Goal: Information Seeking & Learning: Check status

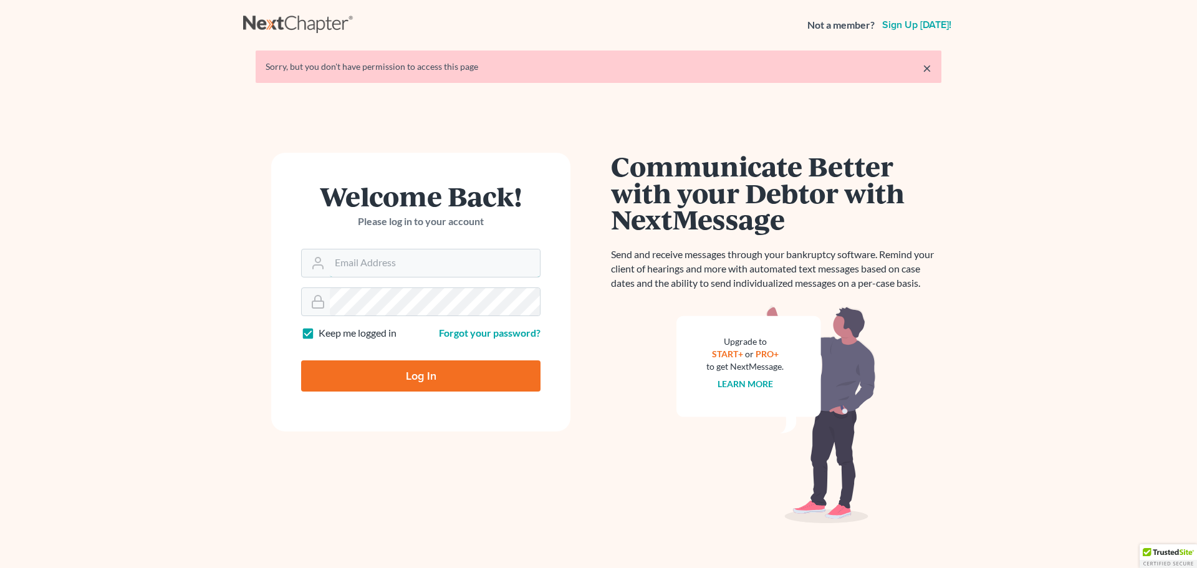
type input "[EMAIL_ADDRESS][DOMAIN_NAME]"
click at [413, 373] on input "Log In" at bounding box center [420, 375] width 239 height 31
type input "Thinking..."
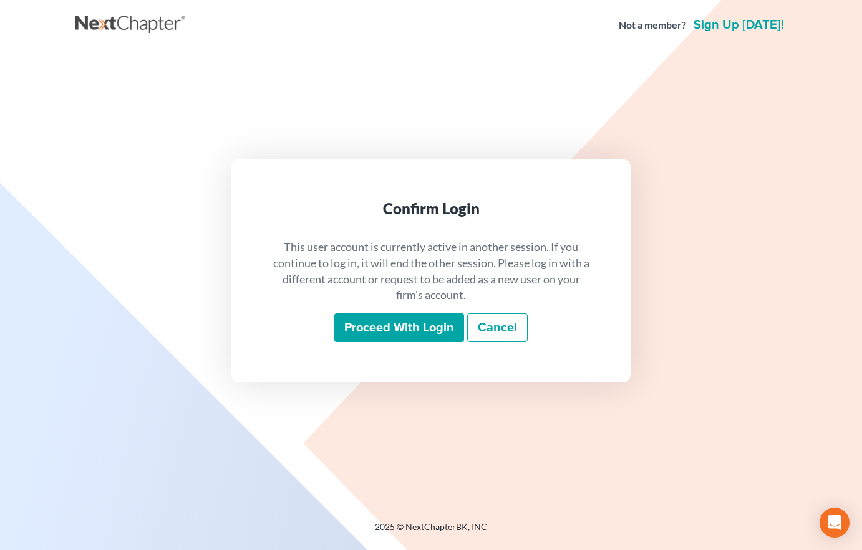
click at [398, 328] on input "Proceed with login" at bounding box center [399, 328] width 130 height 29
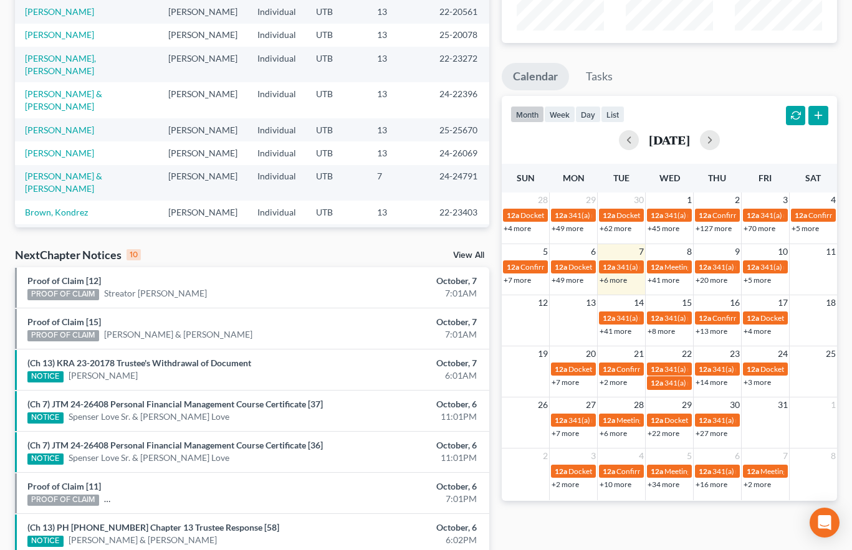
scroll to position [187, 0]
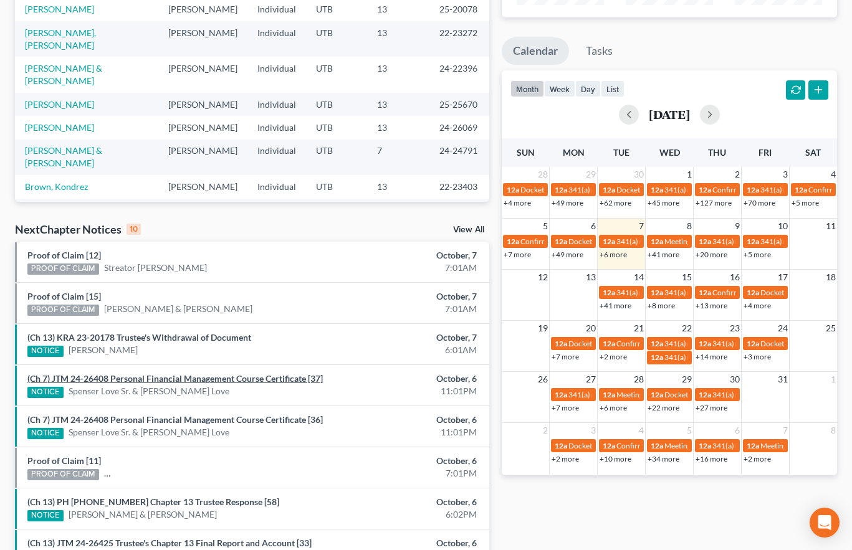
click at [183, 379] on link "(Ch 7) JTM 24-26408 Personal Financial Management Course Certificate [37]" at bounding box center [175, 378] width 296 height 11
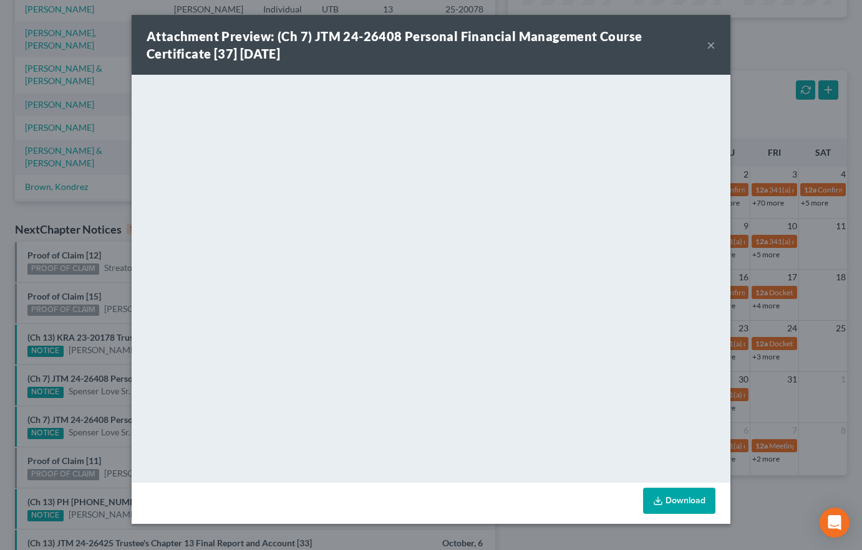
click at [107, 365] on div "Attachment Preview: (Ch 7) JTM 24-26408 Personal Financial Management Course Ce…" at bounding box center [431, 275] width 862 height 550
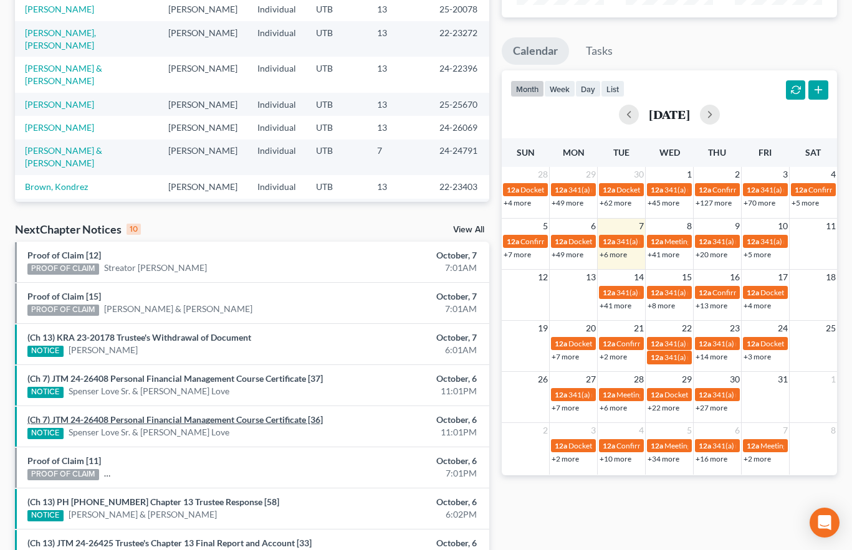
click at [135, 425] on link "(Ch 7) JTM 24-26408 Personal Financial Management Course Certificate [36]" at bounding box center [175, 420] width 296 height 11
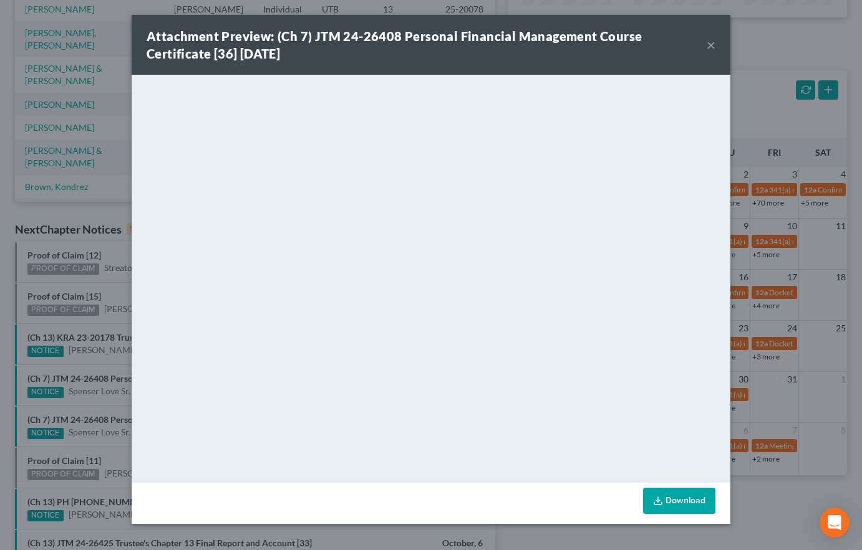
click at [66, 430] on div "Attachment Preview: (Ch 7) JTM 24-26408 Personal Financial Management Course Ce…" at bounding box center [431, 275] width 862 height 550
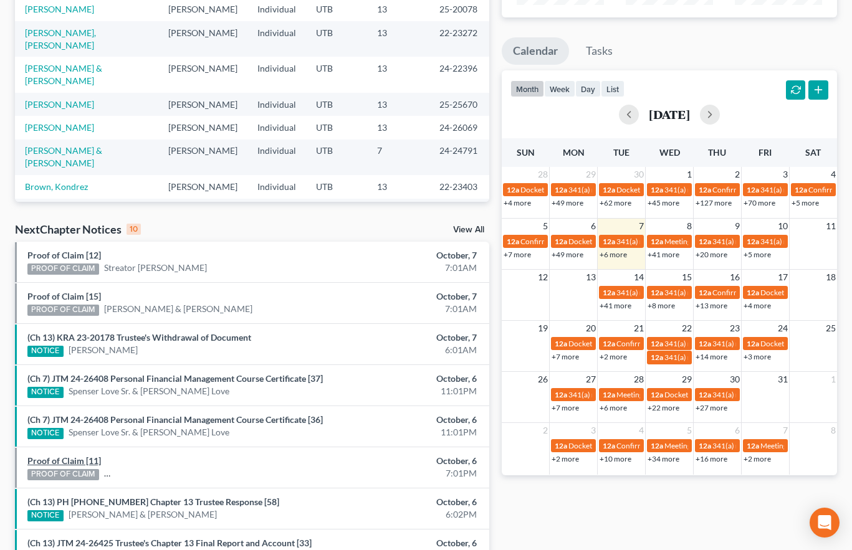
click at [36, 466] on link "Proof of Claim [11]" at bounding box center [64, 461] width 74 height 11
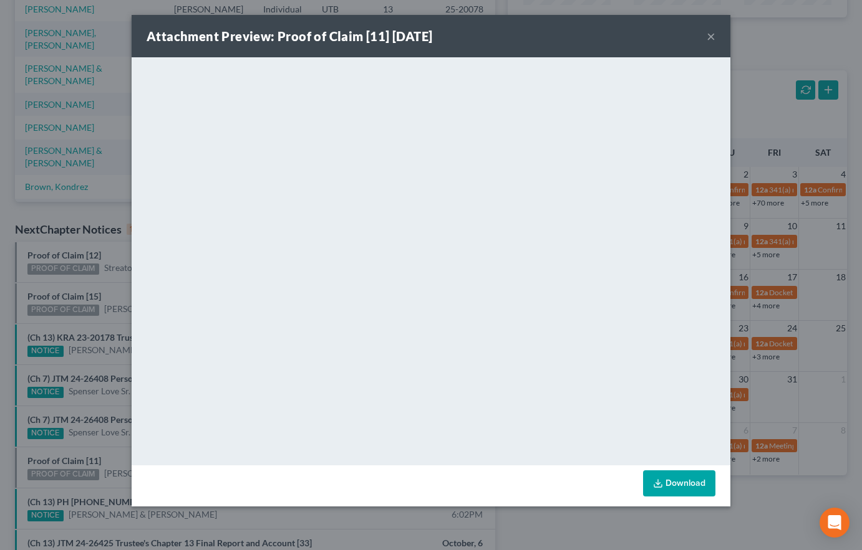
click at [82, 448] on div "Attachment Preview: Proof of Claim [11] 10/06/2025 × <object ng-attr-data='http…" at bounding box center [431, 275] width 862 height 550
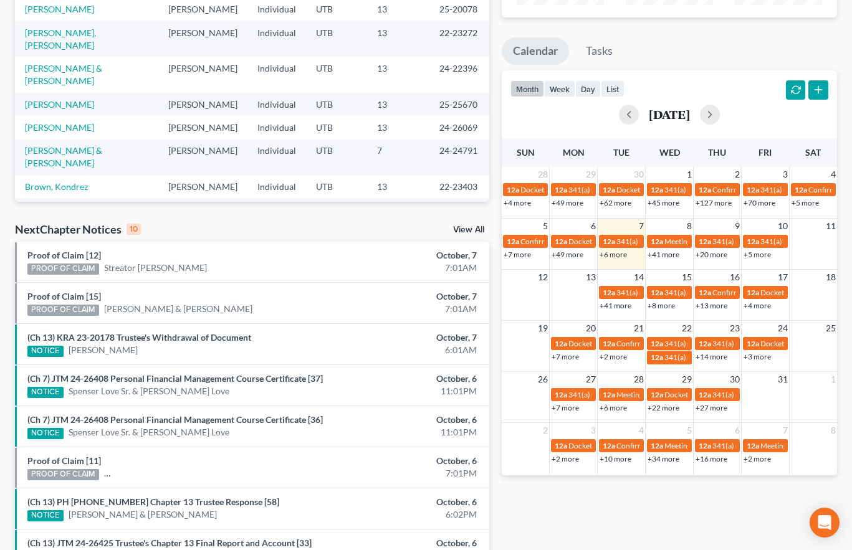
scroll to position [372, 0]
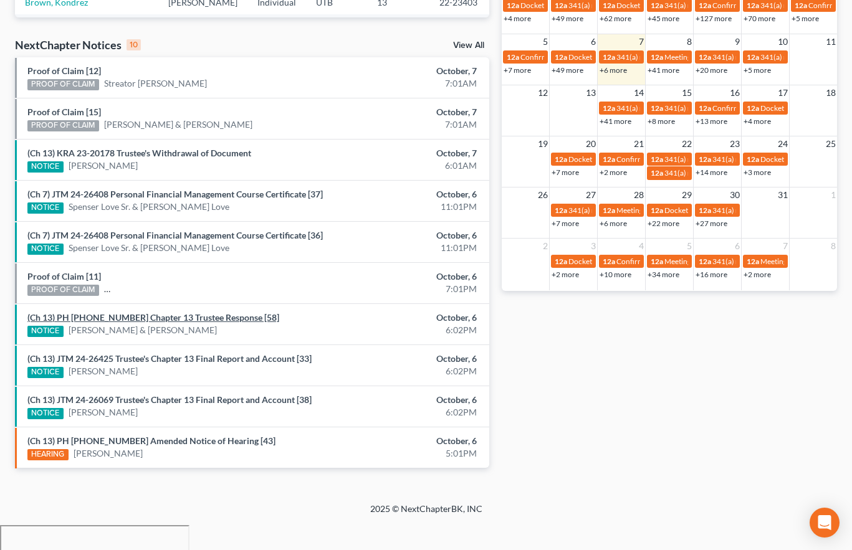
click at [181, 323] on link "(Ch 13) PH 24-22396 Chapter 13 Trustee Response [58]" at bounding box center [153, 317] width 252 height 11
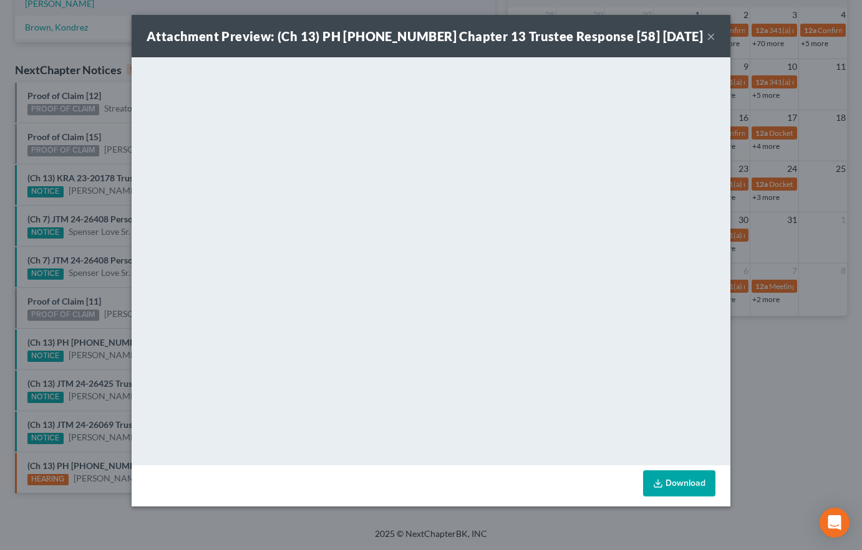
click at [98, 373] on div "Attachment Preview: (Ch 13) PH 24-22396 Chapter 13 Trustee Response [58] 10/06/…" at bounding box center [431, 275] width 862 height 550
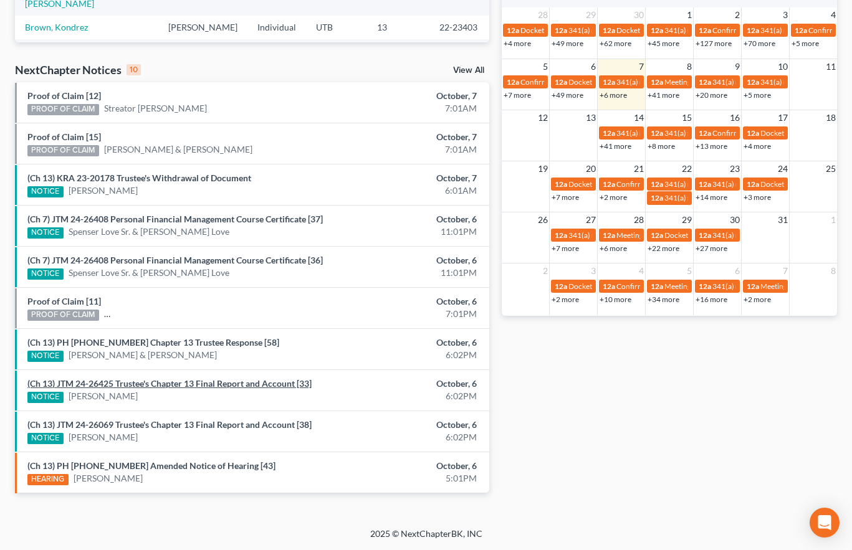
click at [133, 389] on link "(Ch 13) JTM 24-26425 Trustee's Chapter 13 Final Report and Account [33]" at bounding box center [169, 383] width 284 height 11
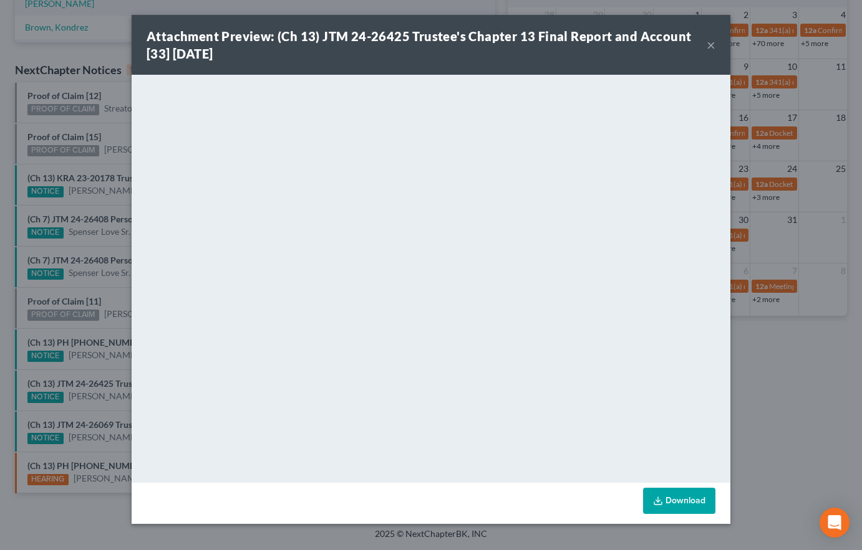
click at [103, 402] on div "Attachment Preview: (Ch 13) JTM 24-26425 Trustee's Chapter 13 Final Report and …" at bounding box center [431, 275] width 862 height 550
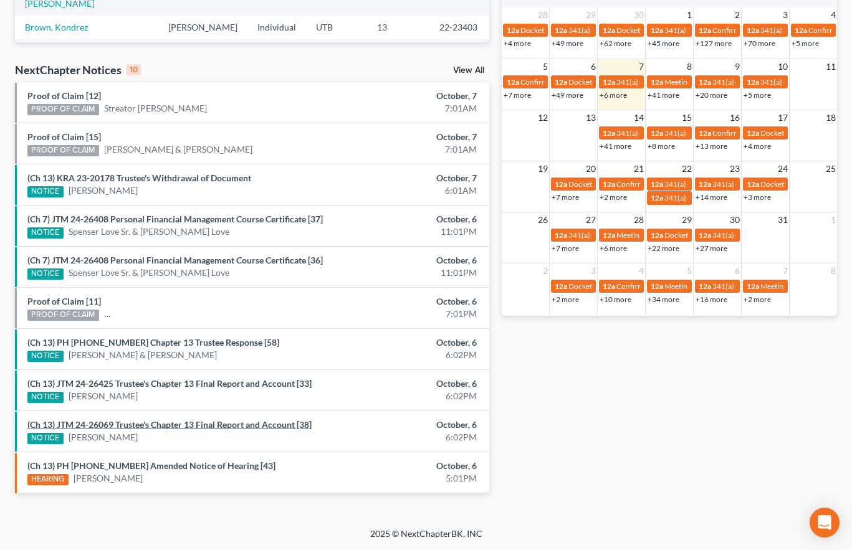
click at [151, 430] on link "(Ch 13) JTM 24-26069 Trustee's Chapter 13 Final Report and Account [38]" at bounding box center [169, 425] width 284 height 11
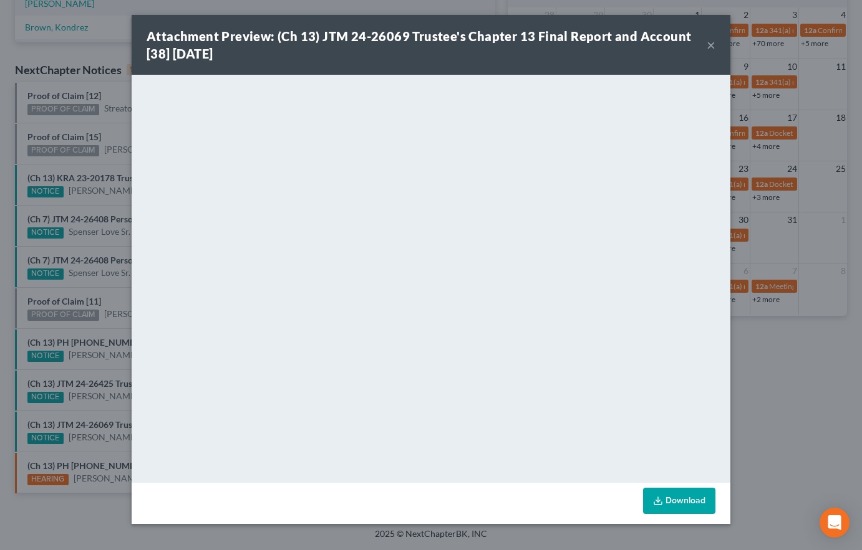
click at [107, 413] on div "Attachment Preview: (Ch 13) JTM 24-26069 Trustee's Chapter 13 Final Report and …" at bounding box center [431, 275] width 862 height 550
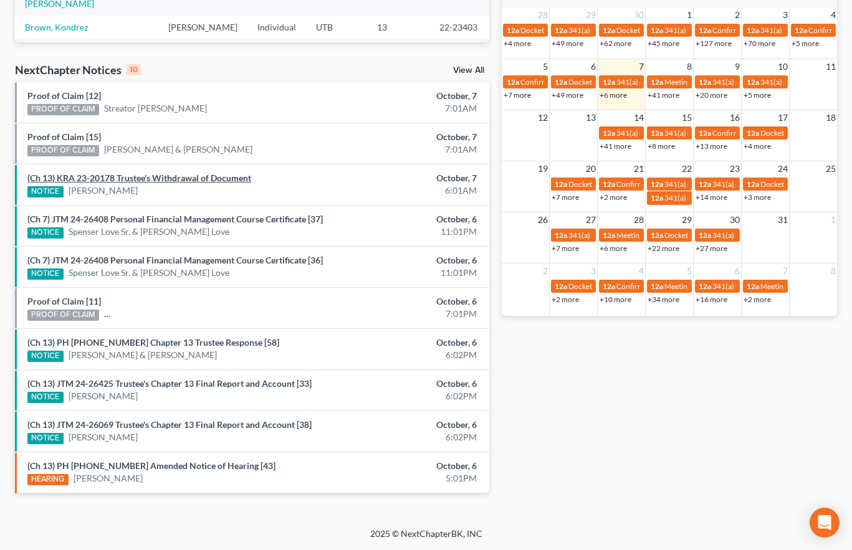
click at [126, 175] on link "(Ch 13) KRA 23-20178 Trustee's Withdrawal of Document" at bounding box center [139, 178] width 224 height 11
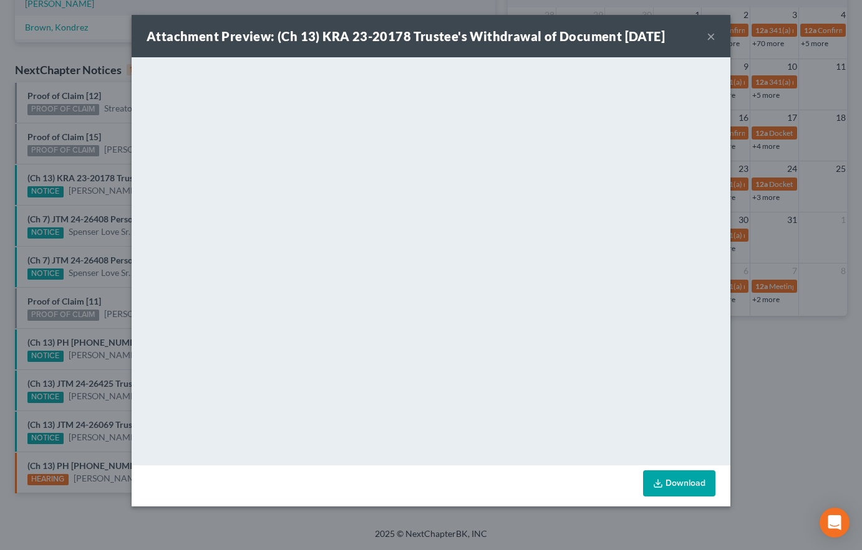
click at [79, 168] on div "Attachment Preview: (Ch 13) KRA 23-20178 Trustee's Withdrawal of Document 10/07…" at bounding box center [431, 275] width 862 height 550
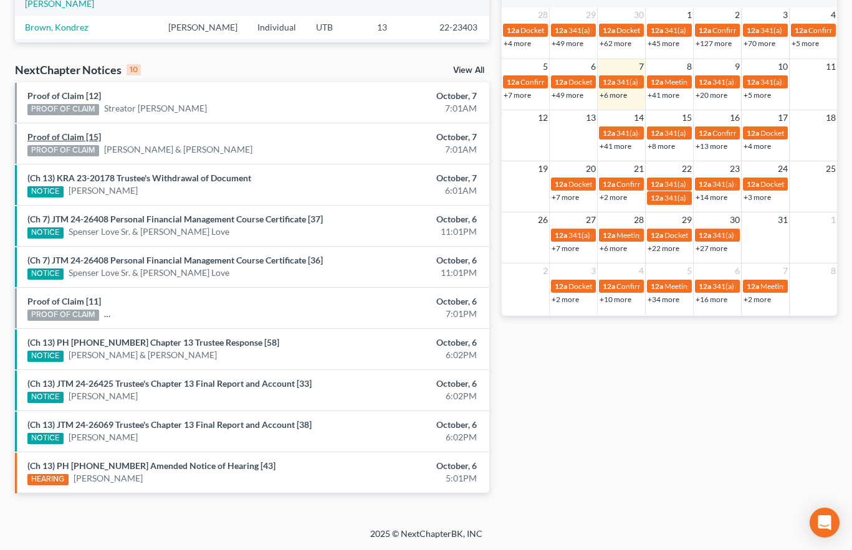
click at [72, 135] on link "Proof of Claim [15]" at bounding box center [64, 137] width 74 height 11
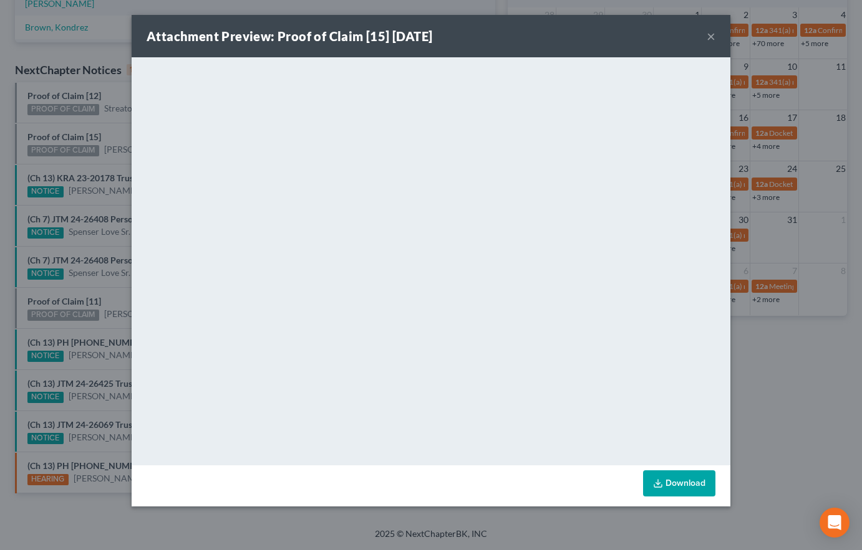
click at [80, 91] on div "Attachment Preview: Proof of Claim [15] 10/07/2025 × <object ng-attr-data='http…" at bounding box center [431, 275] width 862 height 550
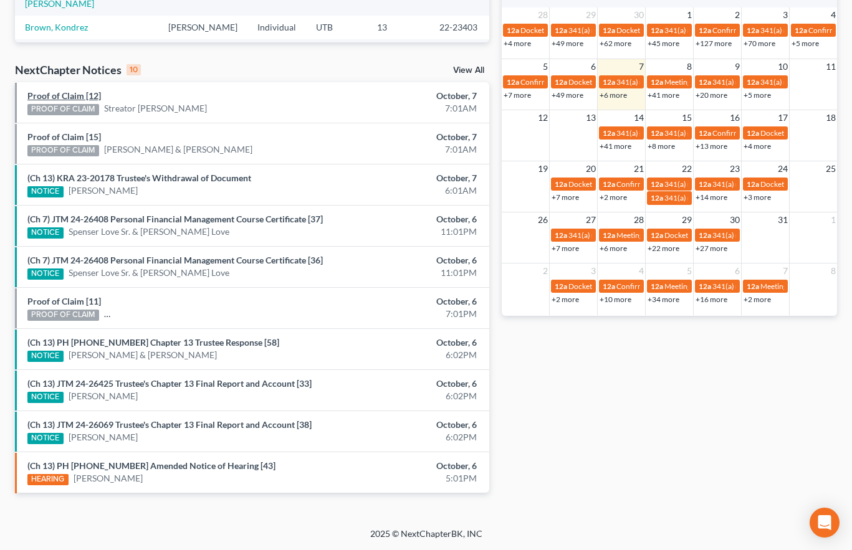
click at [77, 99] on link "Proof of Claim [12]" at bounding box center [64, 95] width 74 height 11
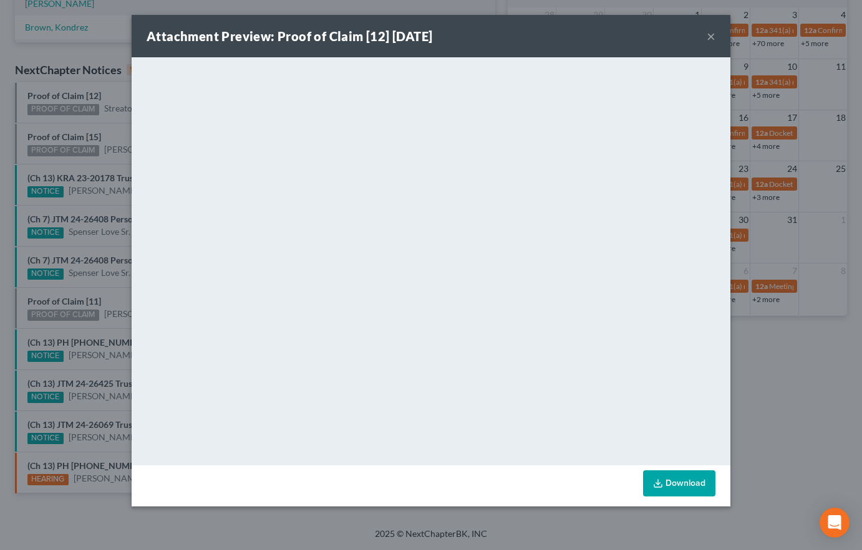
click at [118, 97] on div "Attachment Preview: Proof of Claim [12] 10/07/2025 × <object ng-attr-data='http…" at bounding box center [431, 275] width 862 height 550
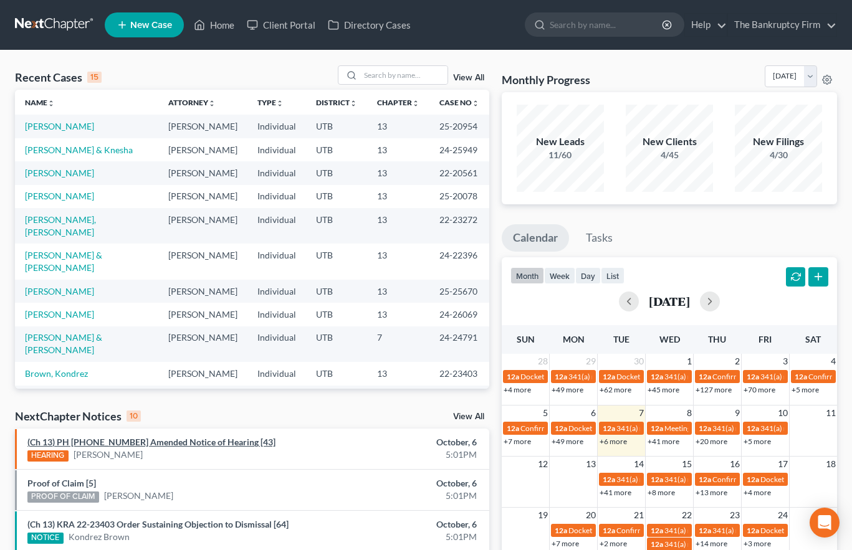
click at [147, 441] on link "(Ch 13) PH 25-20078 Amended Notice of Hearing [43]" at bounding box center [151, 442] width 248 height 11
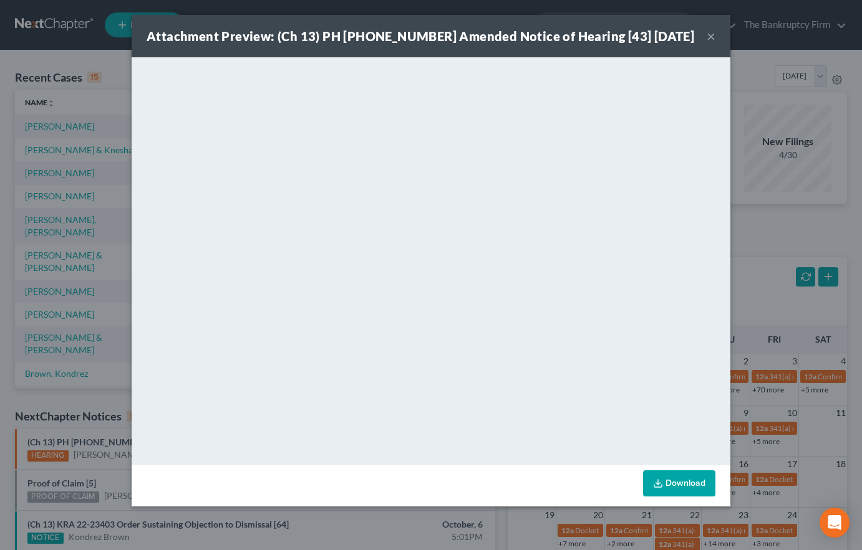
click at [707, 36] on button "×" at bounding box center [710, 36] width 9 height 15
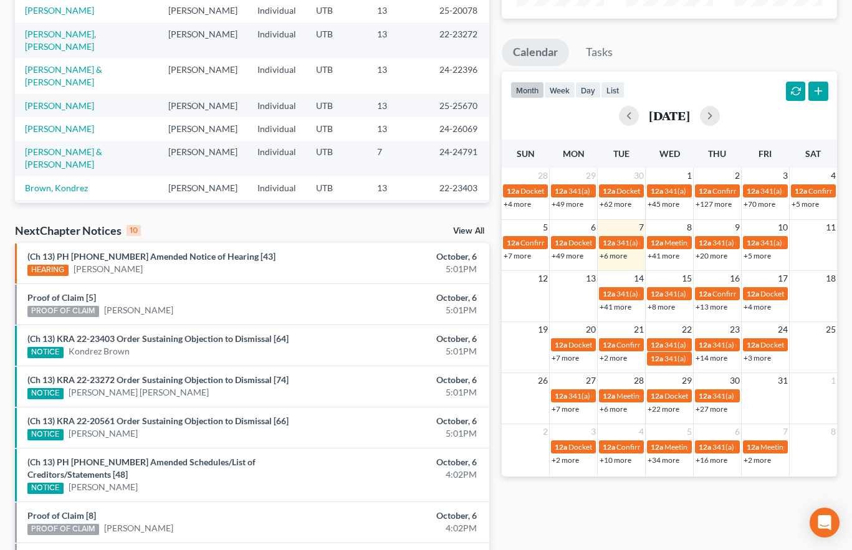
scroll to position [187, 0]
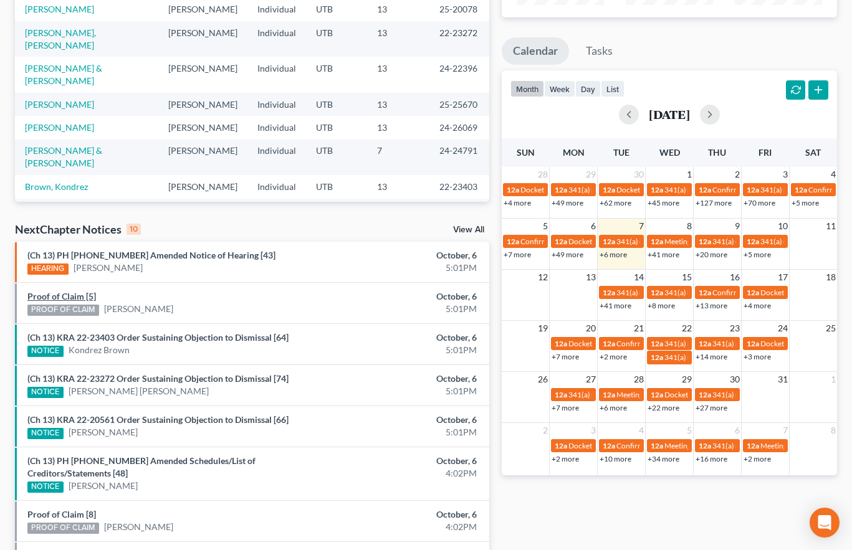
click at [48, 297] on link "Proof of Claim [5]" at bounding box center [61, 296] width 69 height 11
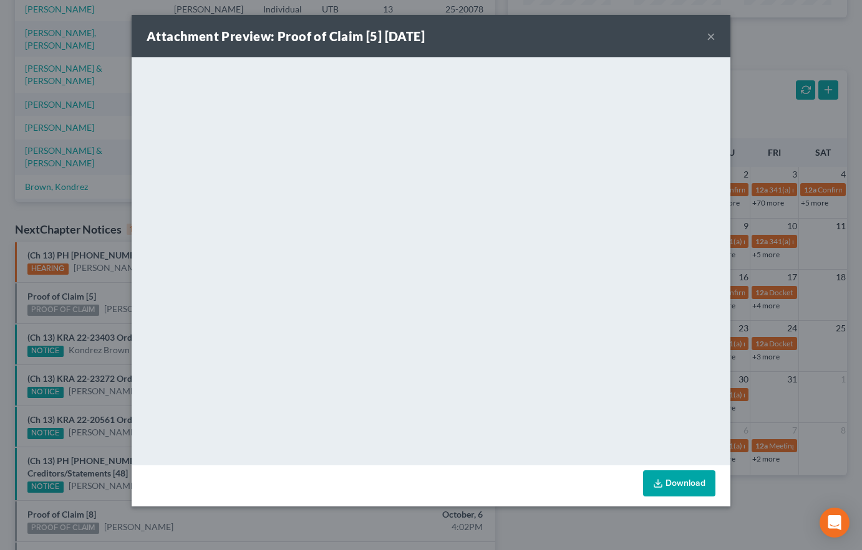
click at [90, 291] on div "Attachment Preview: Proof of Claim [5] 10/06/2025 × <object ng-attr-data='https…" at bounding box center [431, 275] width 862 height 550
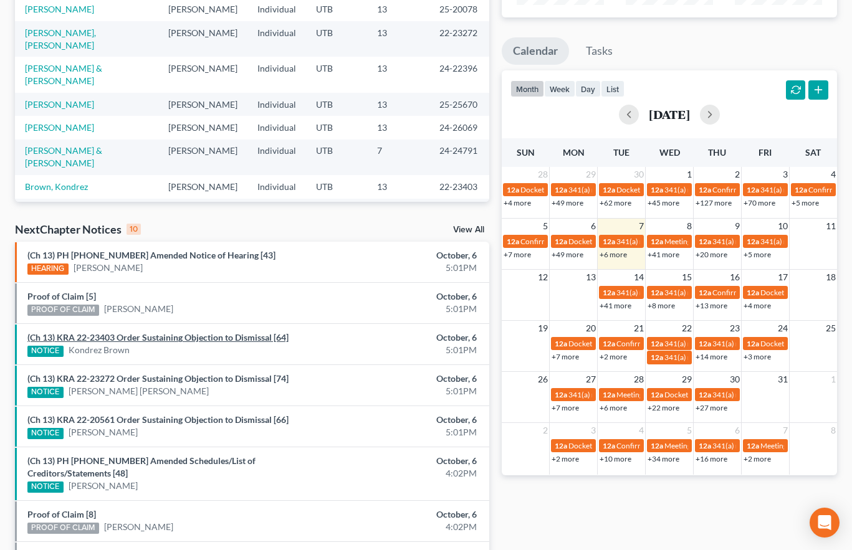
click at [146, 337] on link "(Ch 13) KRA 22-23403 Order Sustaining Objection to Dismissal [64]" at bounding box center [157, 337] width 261 height 11
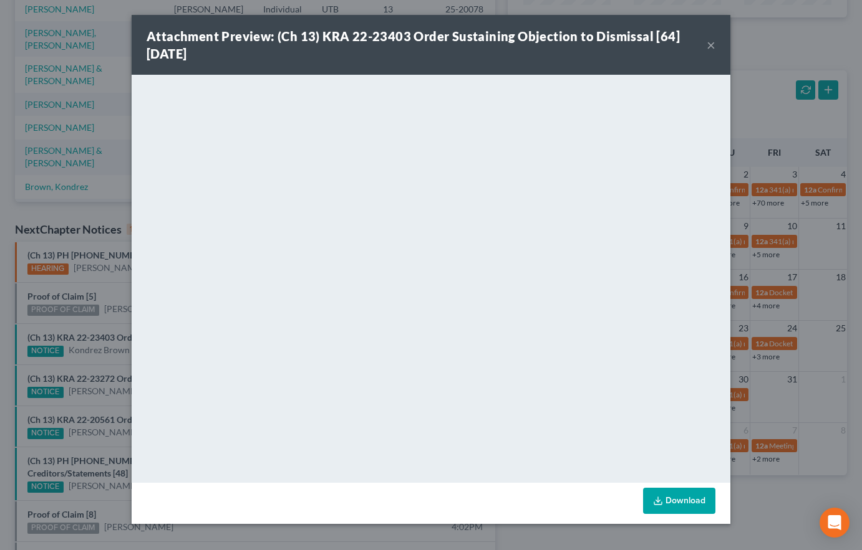
click at [66, 324] on div "Attachment Preview: (Ch 13) KRA 22-23403 Order Sustaining Objection to Dismissa…" at bounding box center [431, 275] width 862 height 550
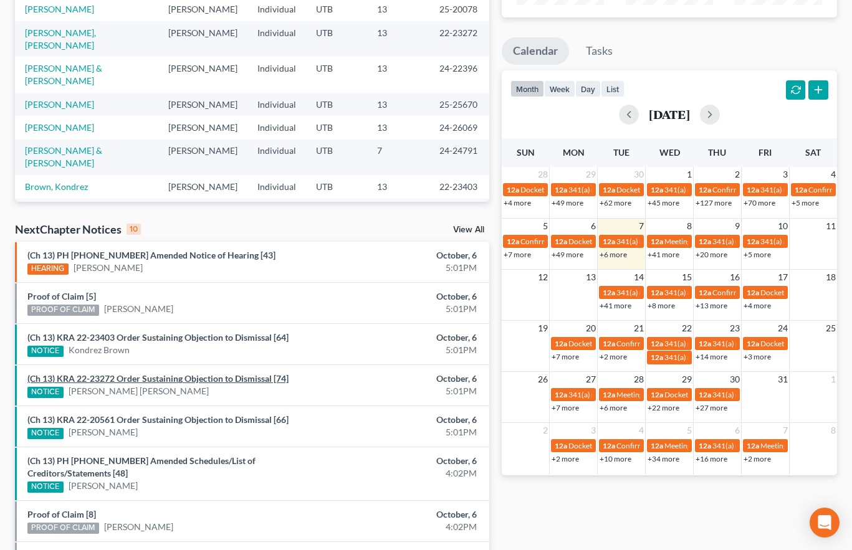
click at [137, 377] on link "(Ch 13) KRA 22-23272 Order Sustaining Objection to Dismissal [74]" at bounding box center [157, 378] width 261 height 11
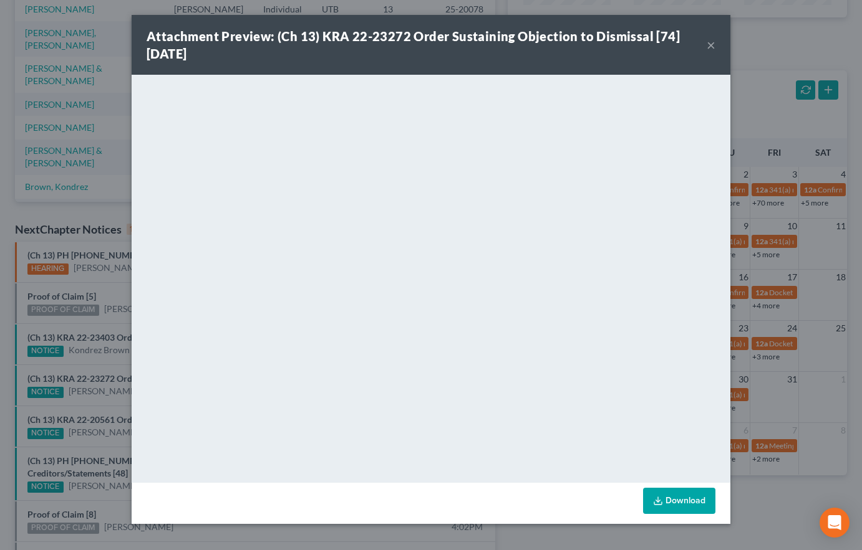
click at [84, 358] on div "Attachment Preview: (Ch 13) KRA 22-23272 Order Sustaining Objection to Dismissa…" at bounding box center [431, 275] width 862 height 550
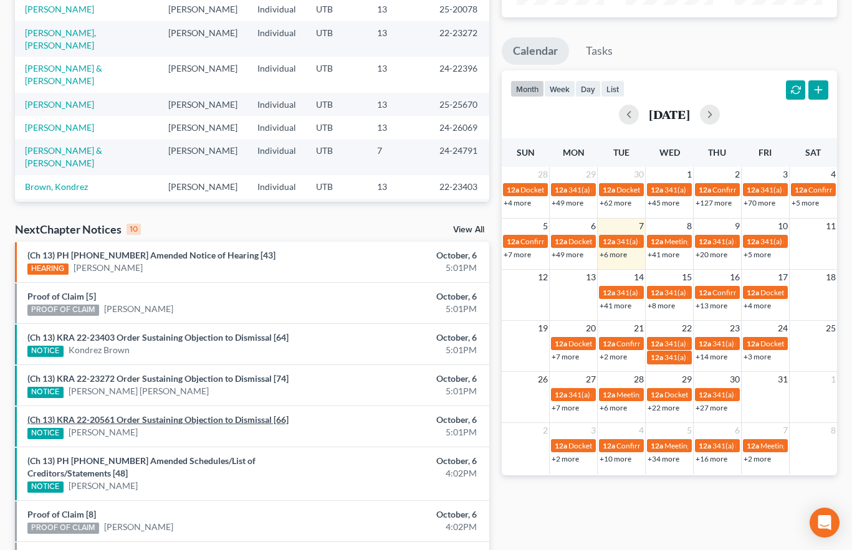
click at [110, 418] on link "(Ch 13) KRA 22-20561 Order Sustaining Objection to Dismissal [66]" at bounding box center [157, 420] width 261 height 11
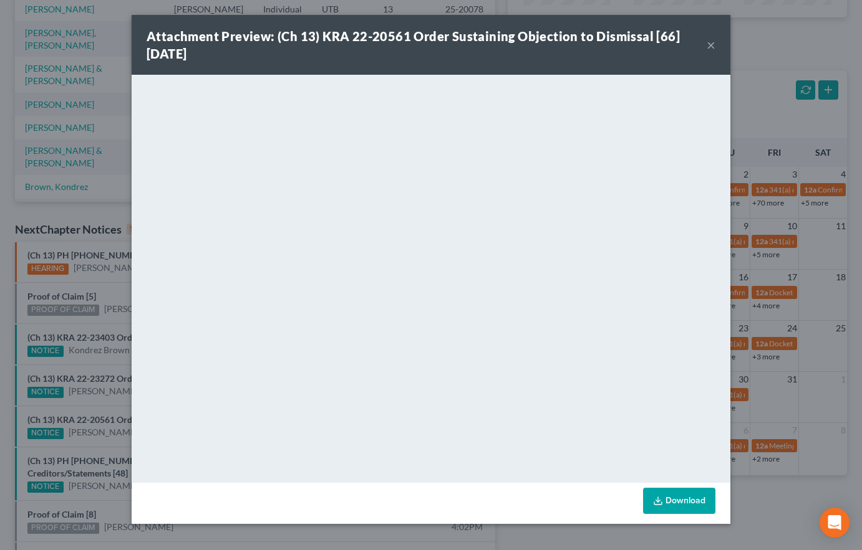
click at [84, 398] on div "Attachment Preview: (Ch 13) KRA 22-20561 Order Sustaining Objection to Dismissa…" at bounding box center [431, 275] width 862 height 550
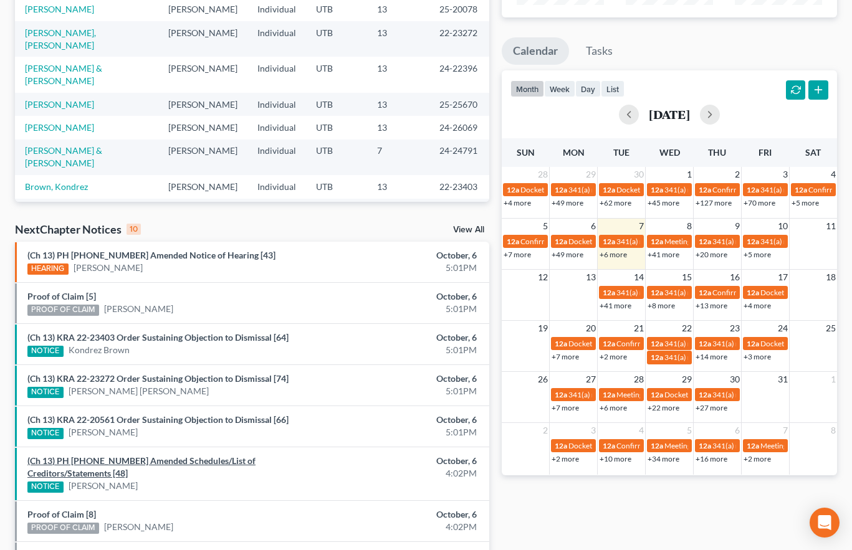
click at [137, 463] on link "(Ch 13) PH 25-20954 Amended Schedules/List of Creditors/Statements [48]" at bounding box center [141, 467] width 228 height 23
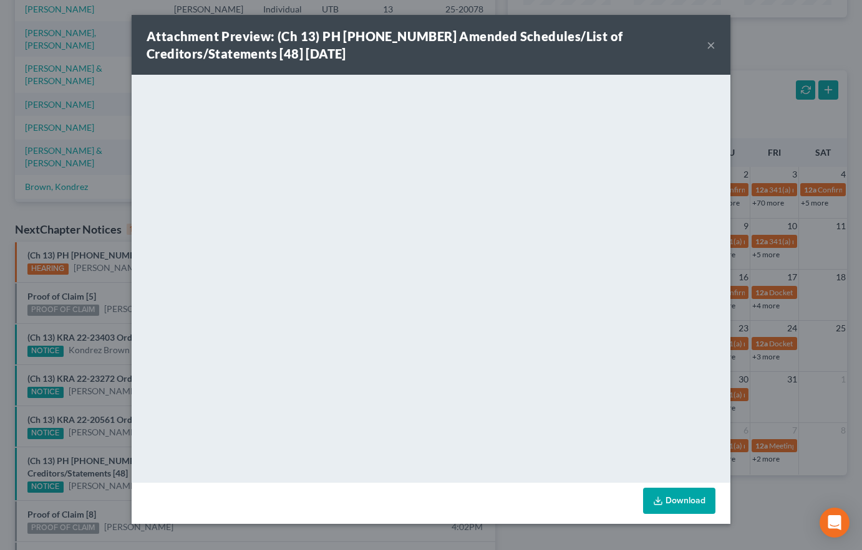
drag, startPoint x: 90, startPoint y: 448, endPoint x: 108, endPoint y: 448, distance: 18.1
click at [90, 448] on div "Attachment Preview: (Ch 13) PH 25-20954 Amended Schedules/List of Creditors/Sta…" at bounding box center [431, 275] width 862 height 550
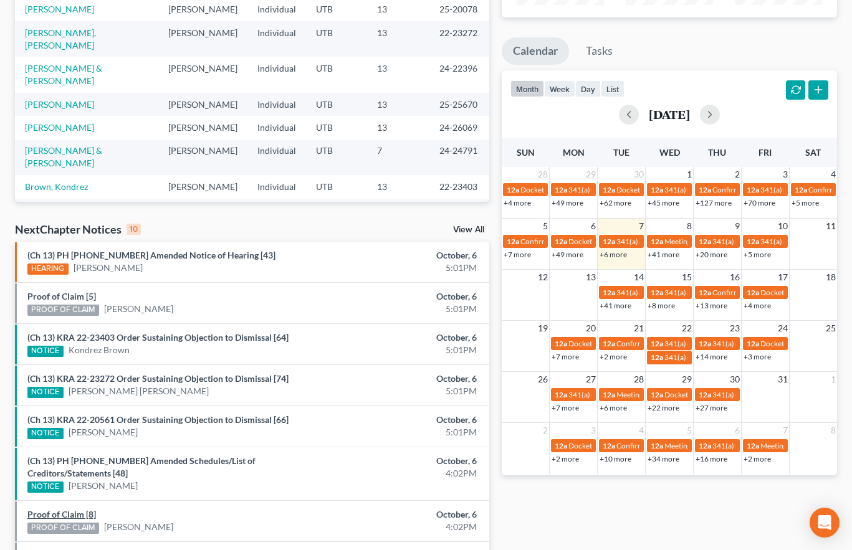
click at [65, 509] on link "Proof of Claim [8]" at bounding box center [61, 514] width 69 height 11
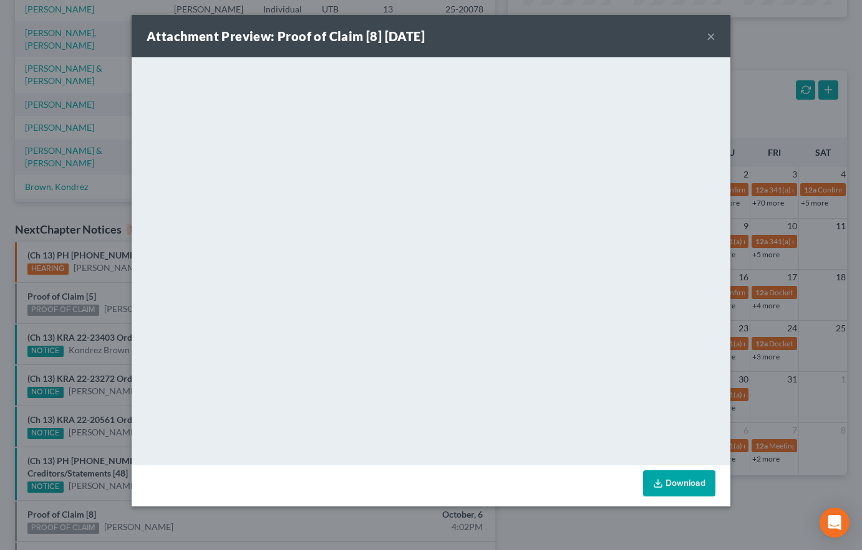
click at [70, 484] on div "Attachment Preview: Proof of Claim [8] 10/06/2025 × <object ng-attr-data='https…" at bounding box center [431, 275] width 862 height 550
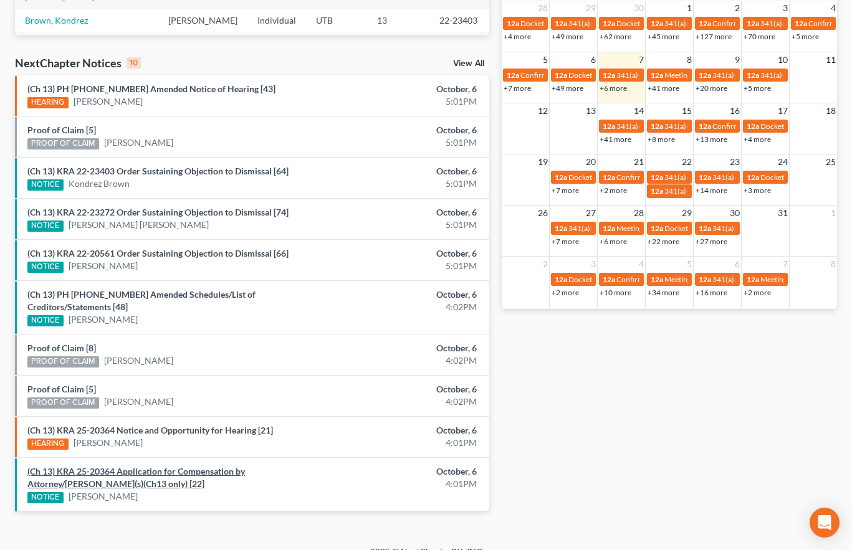
scroll to position [359, 0]
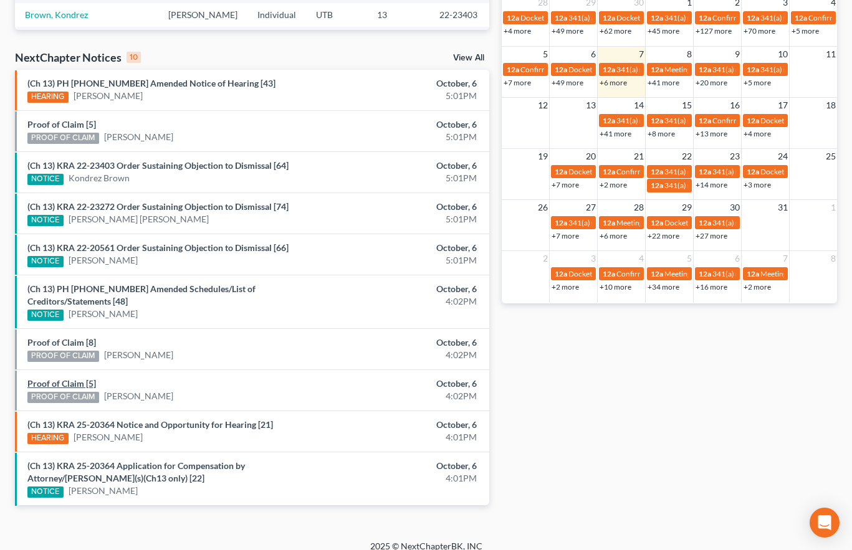
click at [72, 378] on link "Proof of Claim [5]" at bounding box center [61, 383] width 69 height 11
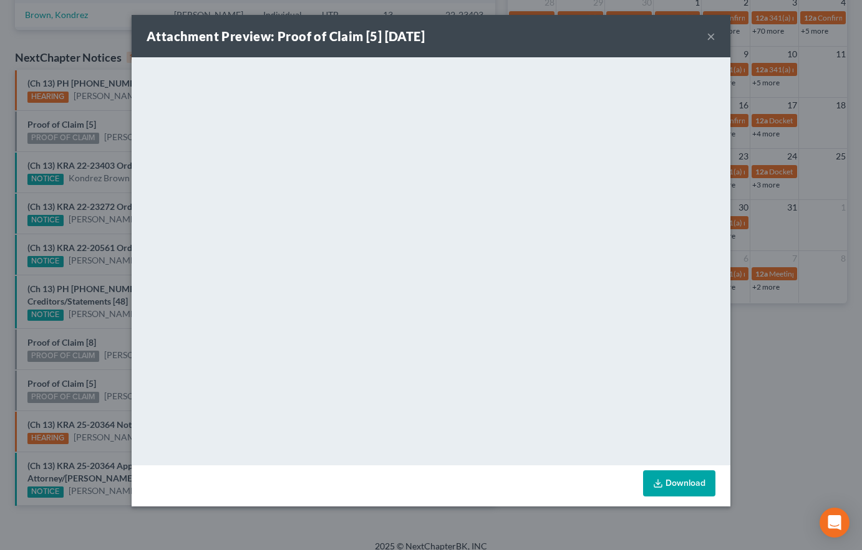
click at [54, 359] on div "Attachment Preview: Proof of Claim [5] 10/06/2025 × <object ng-attr-data='https…" at bounding box center [431, 275] width 862 height 550
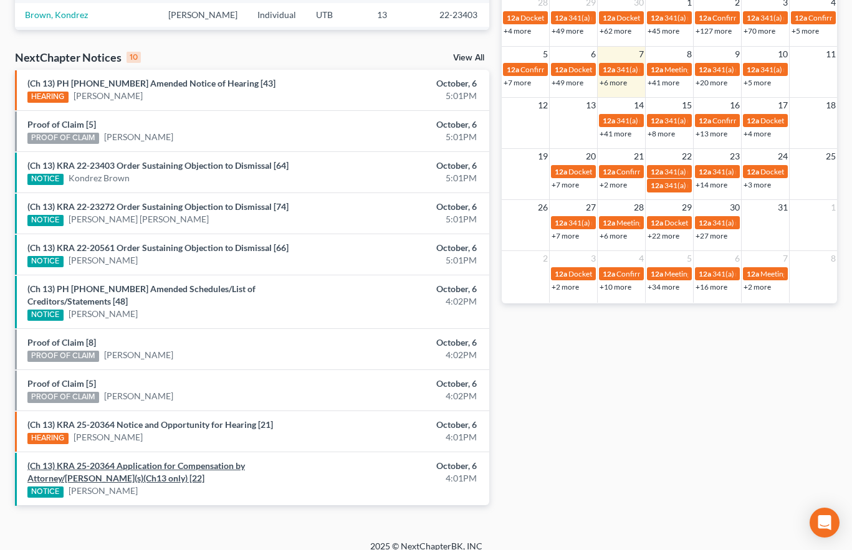
click at [158, 461] on link "(Ch 13) KRA 25-20364 Application for Compensation by Attorney/Debtor(s)(Ch13 on…" at bounding box center [136, 472] width 218 height 23
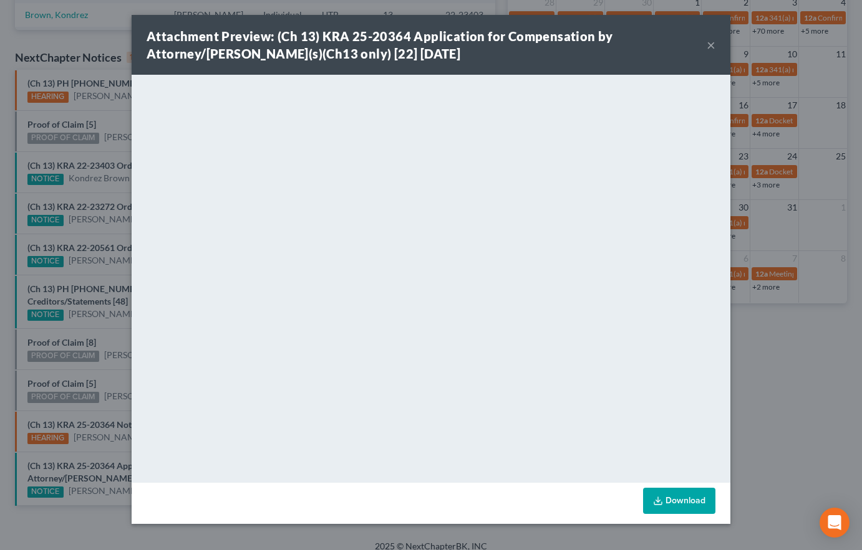
click at [103, 353] on div "Attachment Preview: (Ch 13) KRA 25-20364 Application for Compensation by Attorn…" at bounding box center [431, 275] width 862 height 550
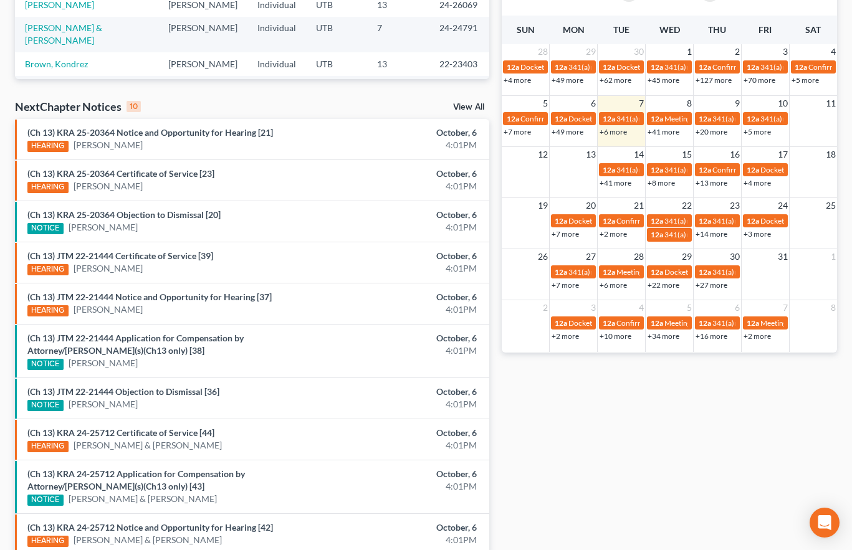
scroll to position [372, 0]
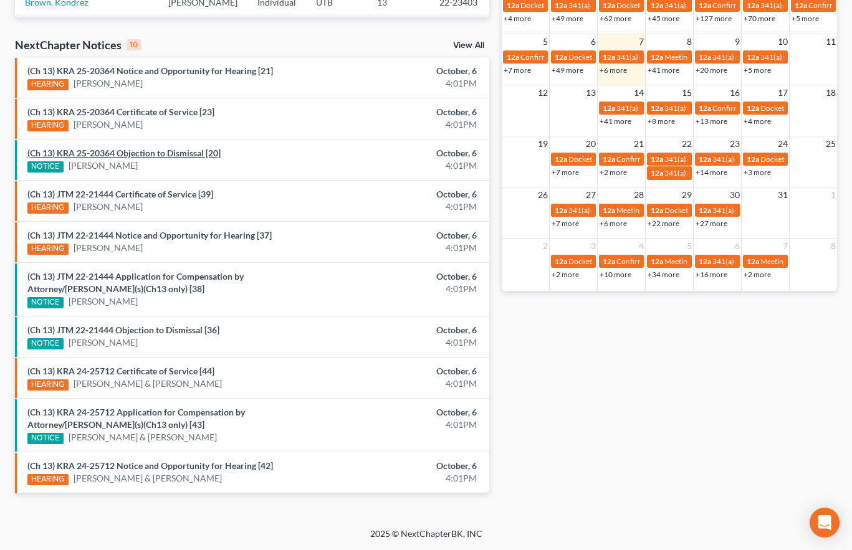
click at [165, 155] on link "(Ch 13) KRA 25-20364 Objection to Dismissal [20]" at bounding box center [123, 153] width 193 height 11
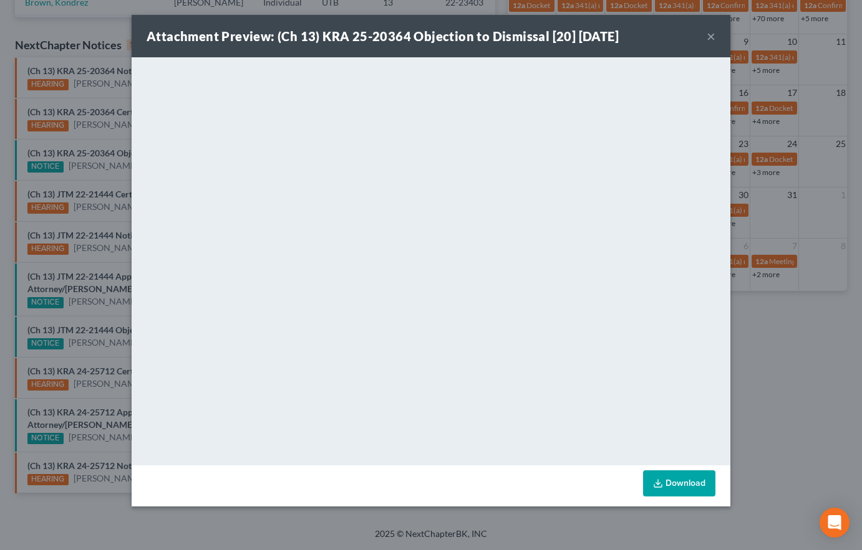
click at [105, 111] on div "Attachment Preview: (Ch 13) KRA 25-20364 Objection to Dismissal [20] 10/06/2025…" at bounding box center [431, 275] width 862 height 550
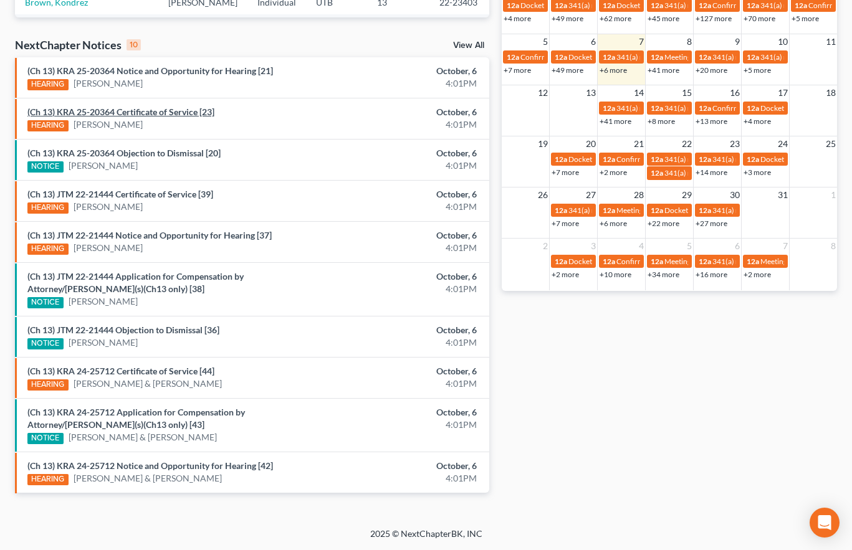
click at [105, 111] on link "(Ch 13) KRA 25-20364 Certificate of Service [23]" at bounding box center [120, 112] width 187 height 11
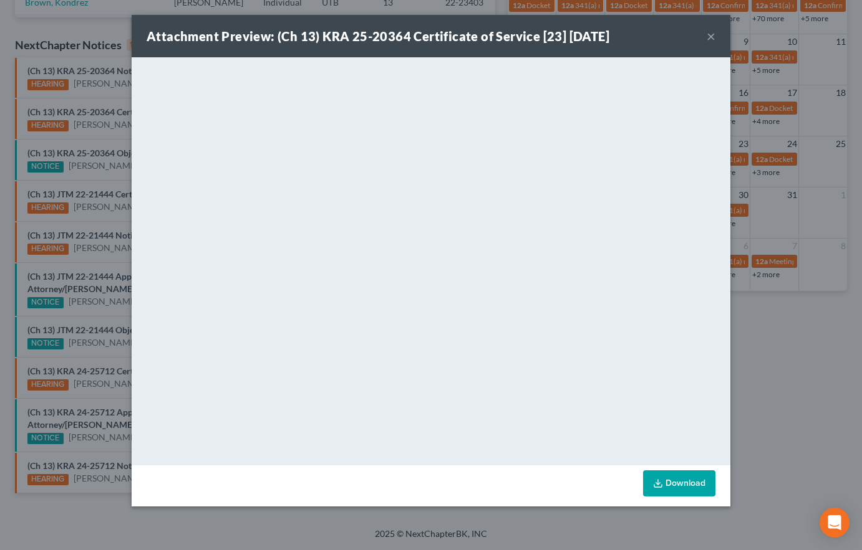
click at [101, 173] on div "Attachment Preview: (Ch 13) KRA 25-20364 Certificate of Service [23] 10/06/2025…" at bounding box center [431, 275] width 862 height 550
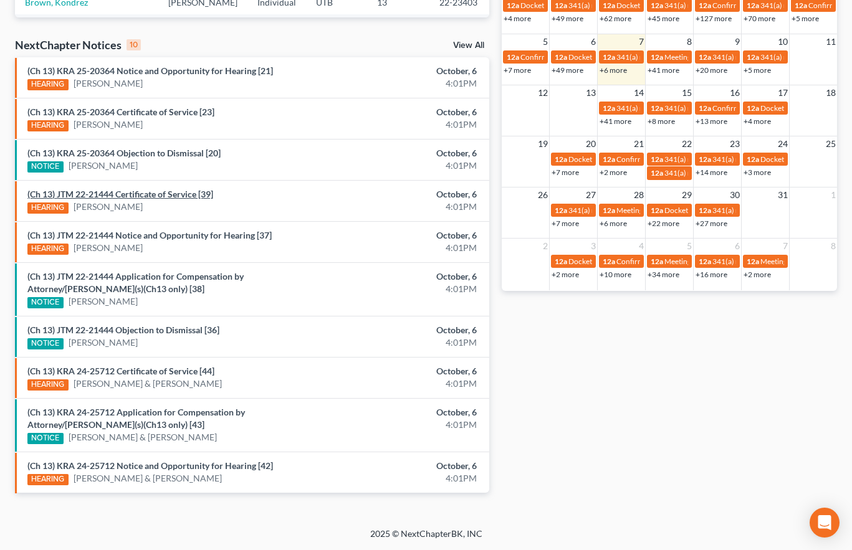
click at [142, 195] on link "(Ch 13) JTM 22-21444 Certificate of Service [39]" at bounding box center [120, 194] width 186 height 11
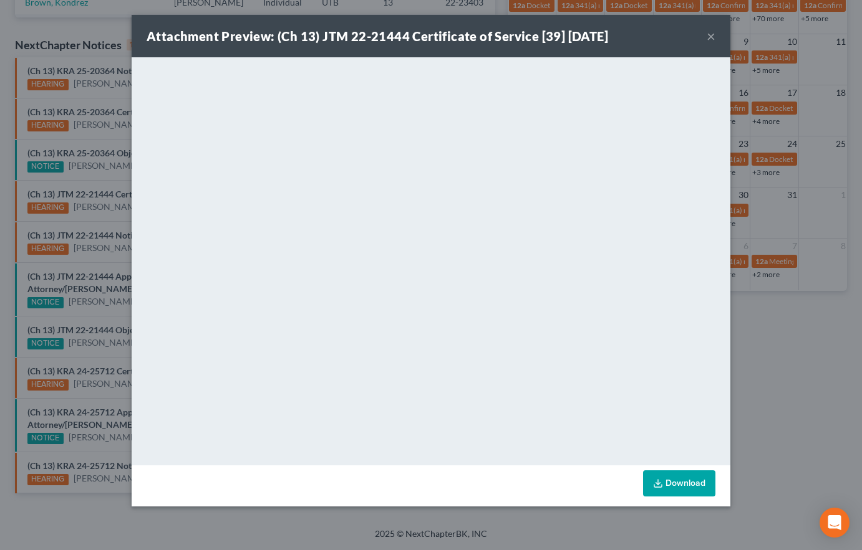
click at [94, 183] on div "Attachment Preview: (Ch 13) JTM 22-21444 Certificate of Service [39] 10/06/2025…" at bounding box center [431, 275] width 862 height 550
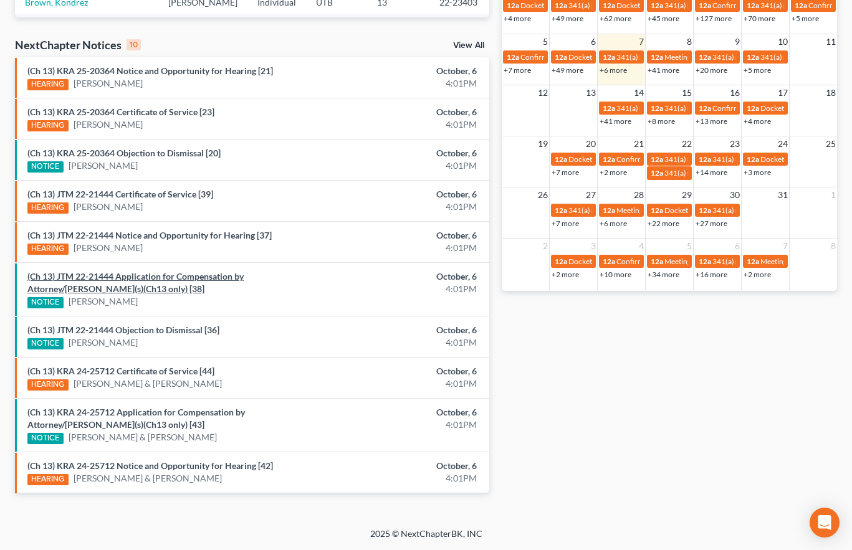
click at [147, 275] on link "(Ch 13) JTM 22-21444 Application for Compensation by Attorney/Debtor(s)(Ch13 on…" at bounding box center [135, 282] width 216 height 23
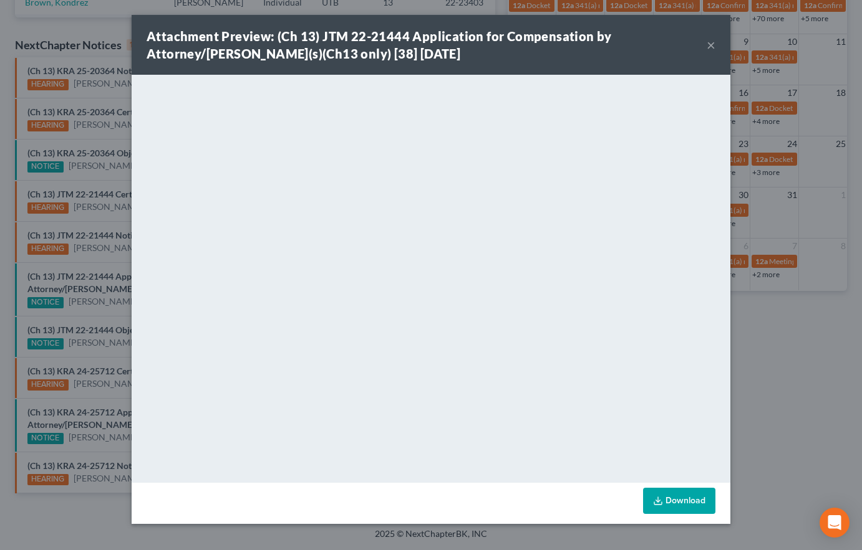
click at [102, 289] on div "Attachment Preview: (Ch 13) JTM 22-21444 Application for Compensation by Attorn…" at bounding box center [431, 275] width 862 height 550
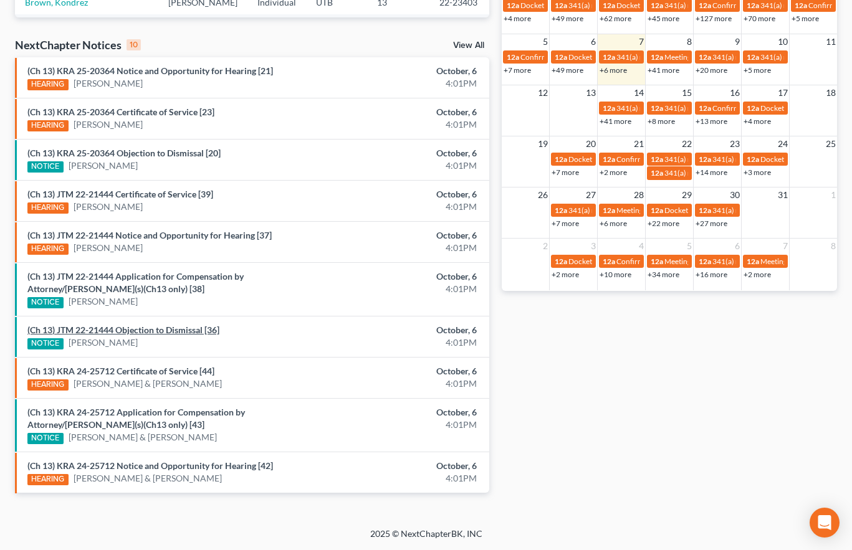
click at [138, 332] on link "(Ch 13) JTM 22-21444 Objection to Dismissal [36]" at bounding box center [123, 330] width 192 height 11
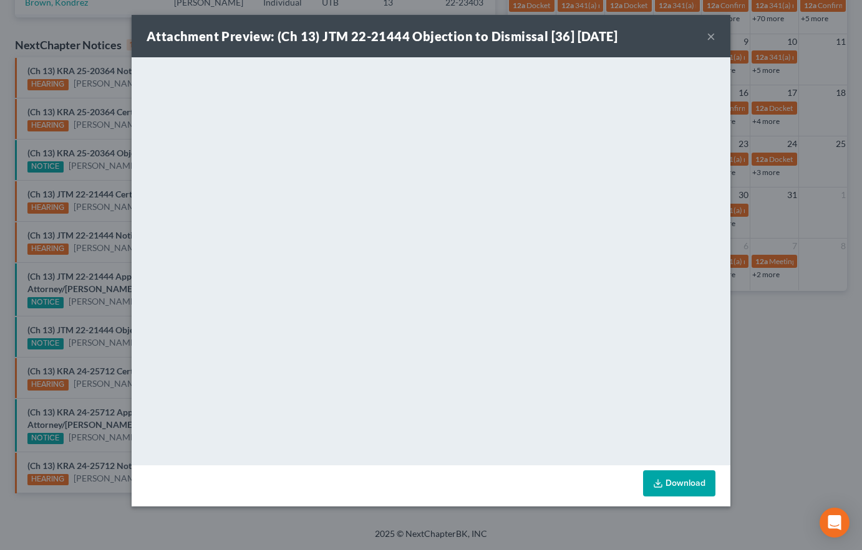
drag, startPoint x: 108, startPoint y: 345, endPoint x: 122, endPoint y: 345, distance: 13.7
click at [108, 345] on div "Attachment Preview: (Ch 13) JTM 22-21444 Objection to Dismissal [36] 10/06/2025…" at bounding box center [431, 275] width 862 height 550
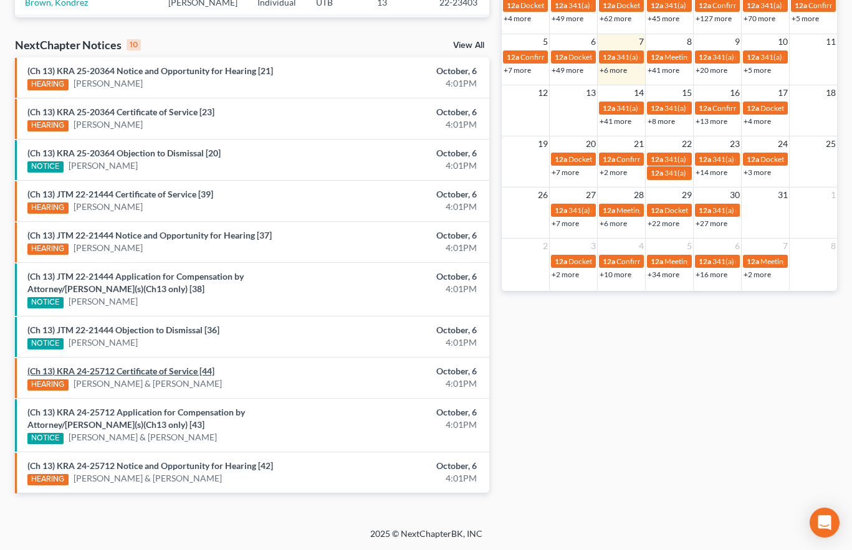
click at [127, 371] on link "(Ch 13) KRA 24-25712 Certificate of Service [44]" at bounding box center [120, 371] width 187 height 11
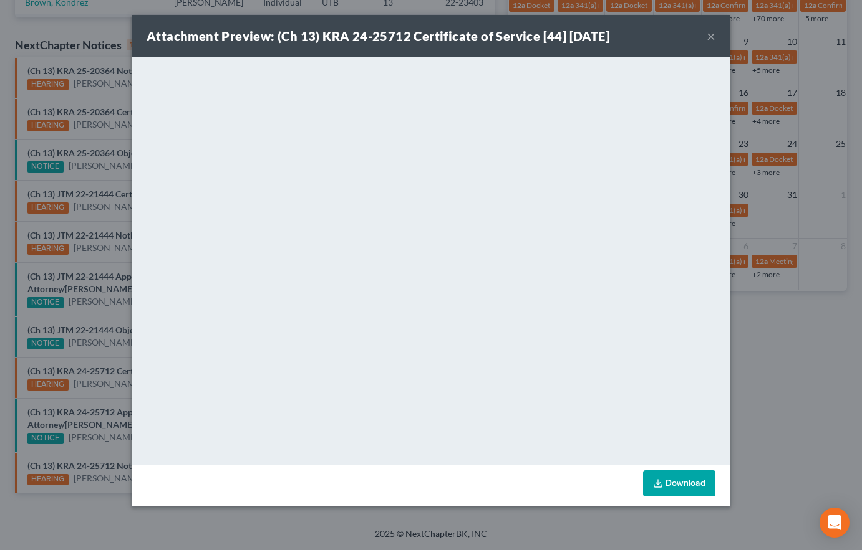
click at [118, 348] on div "Attachment Preview: (Ch 13) KRA 24-25712 Certificate of Service [44] 10/06/2025…" at bounding box center [431, 275] width 862 height 550
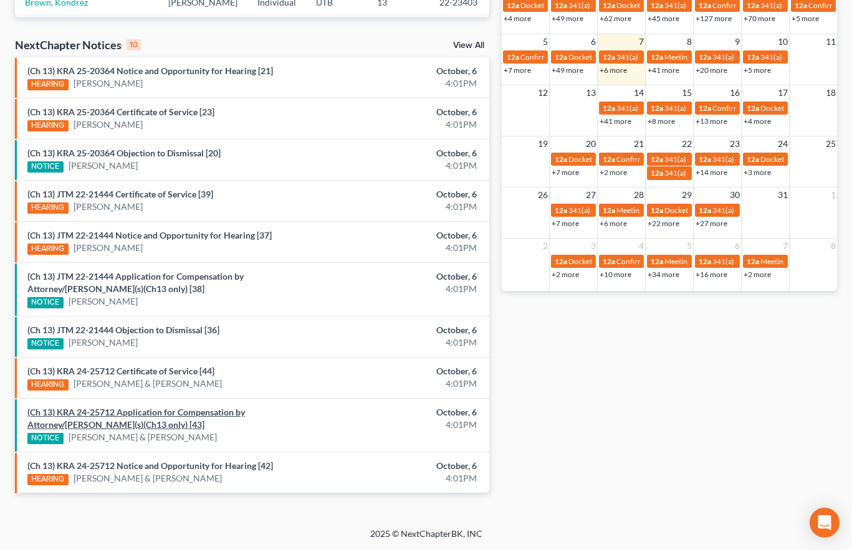
click at [126, 414] on link "(Ch 13) KRA 24-25712 Application for Compensation by Attorney/Debtor(s)(Ch13 on…" at bounding box center [136, 418] width 218 height 23
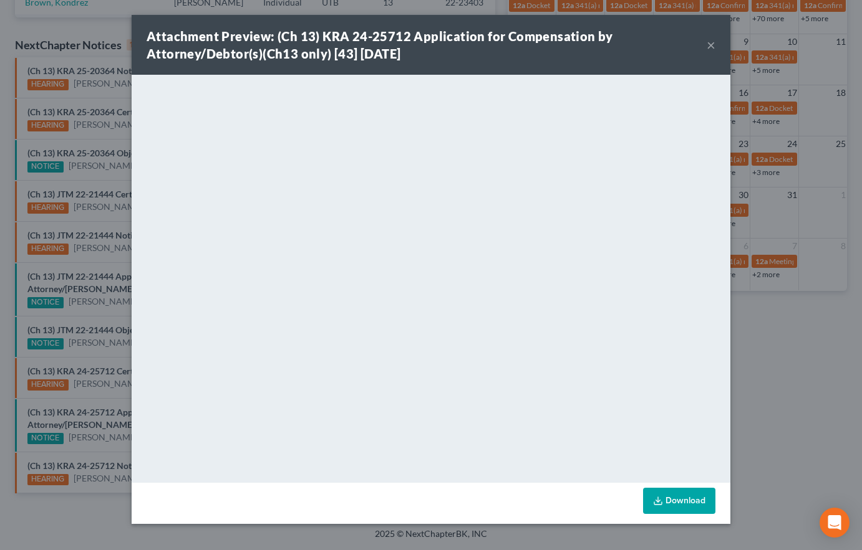
click at [82, 396] on div "Attachment Preview: (Ch 13) KRA 24-25712 Application for Compensation by Attorn…" at bounding box center [431, 275] width 862 height 550
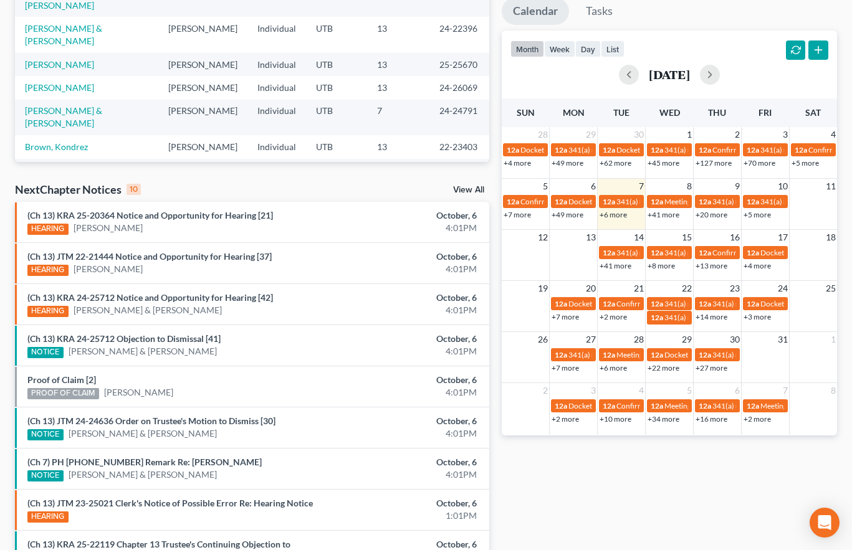
scroll to position [367, 0]
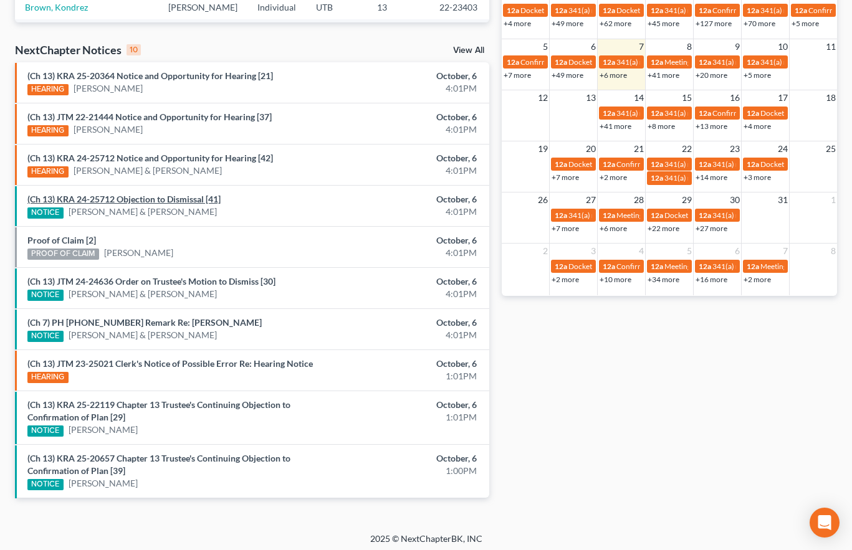
click at [150, 199] on link "(Ch 13) KRA 24-25712 Objection to Dismissal [41]" at bounding box center [123, 199] width 193 height 11
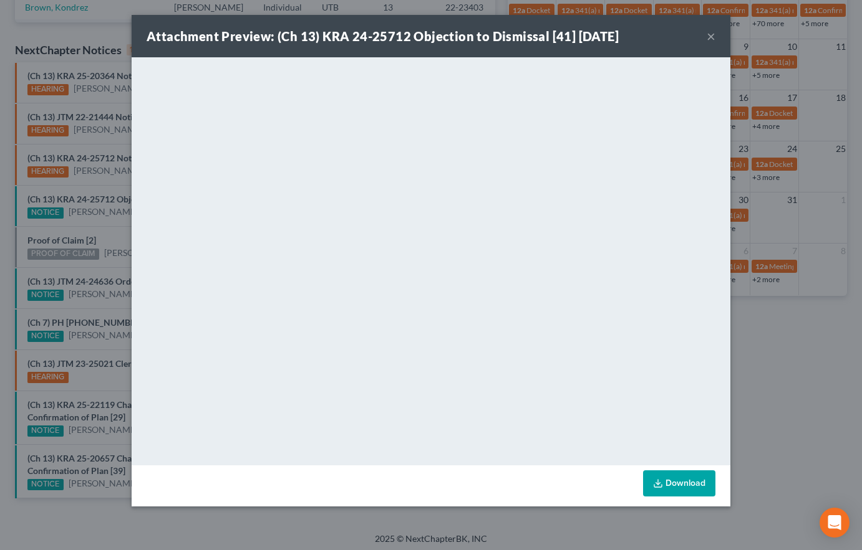
click at [94, 226] on div "Attachment Preview: (Ch 13) KRA 24-25712 Objection to Dismissal [41] [DATE] × D…" at bounding box center [431, 275] width 862 height 550
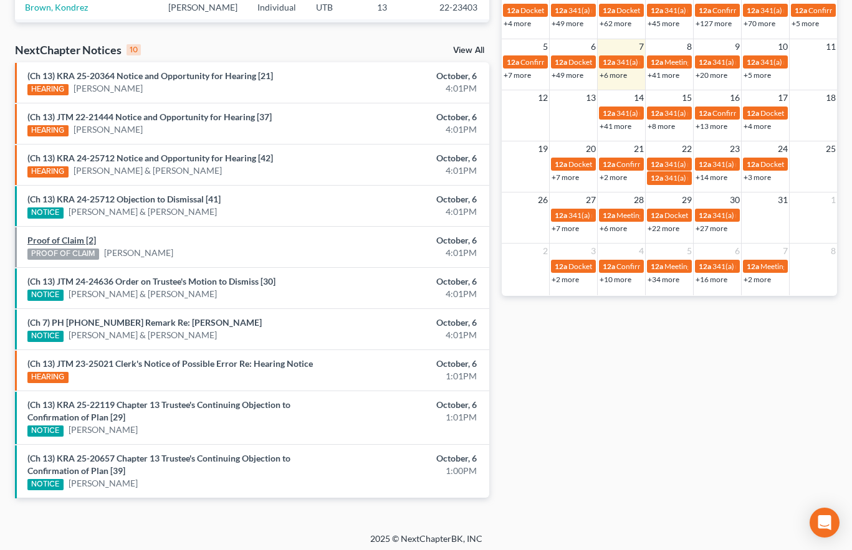
click at [60, 240] on link "Proof of Claim [2]" at bounding box center [61, 240] width 69 height 11
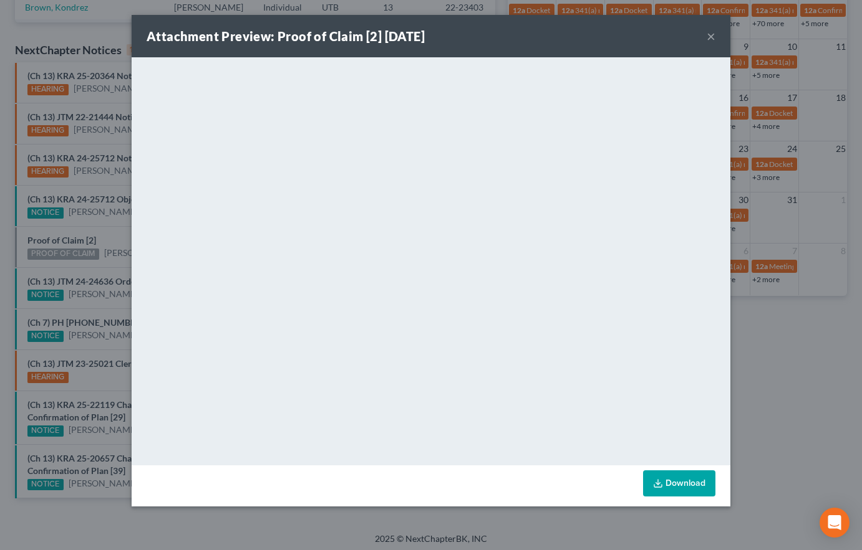
drag, startPoint x: 66, startPoint y: 226, endPoint x: 75, endPoint y: 251, distance: 26.6
click at [66, 226] on div "Attachment Preview: Proof of Claim [2] [DATE] × <object ng-attr-data='[URL][DOM…" at bounding box center [431, 275] width 862 height 550
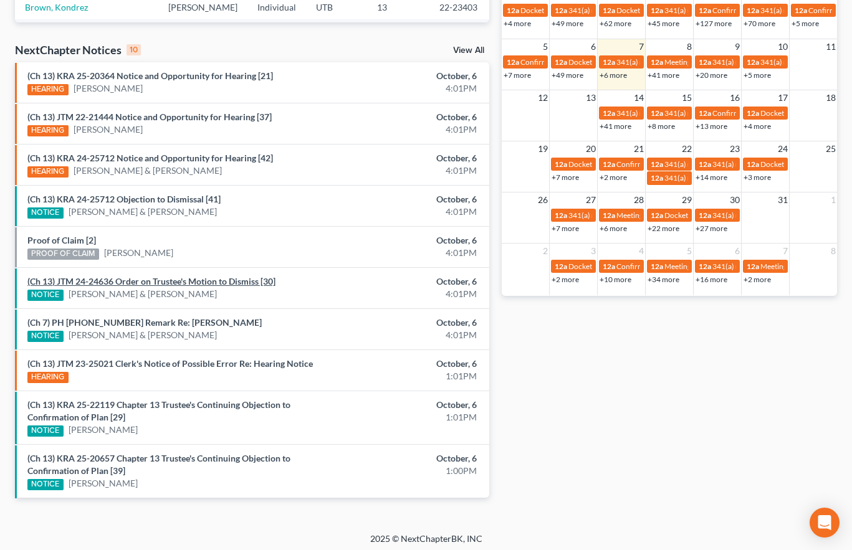
click at [92, 281] on link "(Ch 13) JTM 24-24636 Order on Trustee's Motion to Dismiss [30]" at bounding box center [151, 281] width 248 height 11
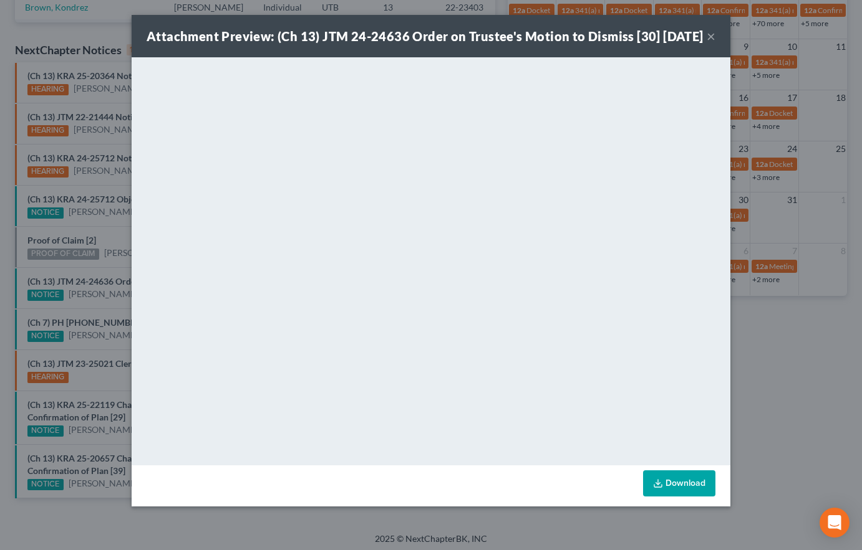
click at [77, 300] on div "Attachment Preview: (Ch 13) JTM 24-24636 Order on Trustee's Motion to Dismiss […" at bounding box center [431, 275] width 862 height 550
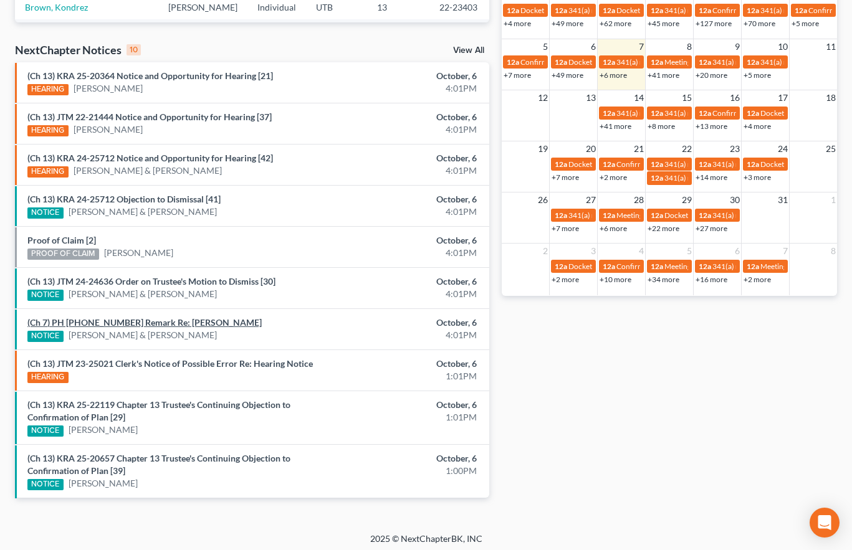
click at [98, 319] on link "(Ch 7) PH [PHONE_NUMBER] Remark Re: [PERSON_NAME]" at bounding box center [144, 322] width 234 height 11
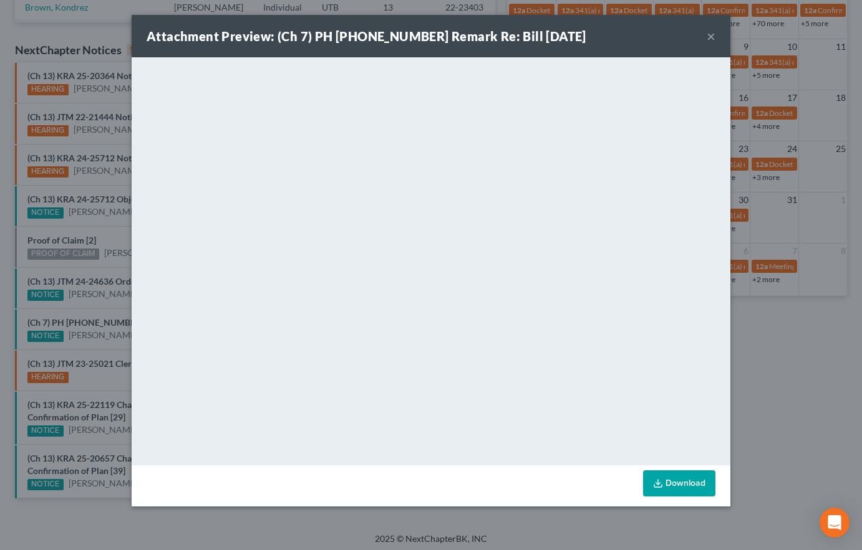
click at [99, 344] on div "Attachment Preview: (Ch 7) PH [PHONE_NUMBER] Remark Re: Bill [DATE] × <object n…" at bounding box center [431, 275] width 862 height 550
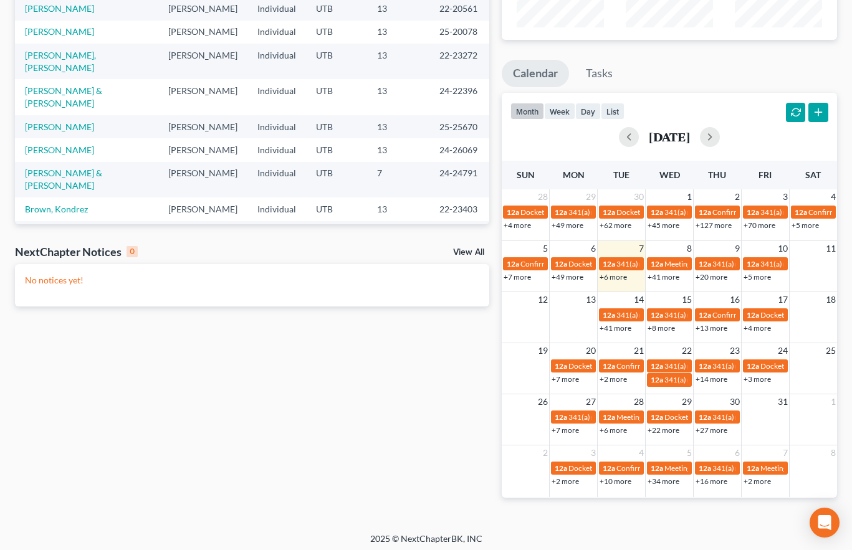
scroll to position [170, 0]
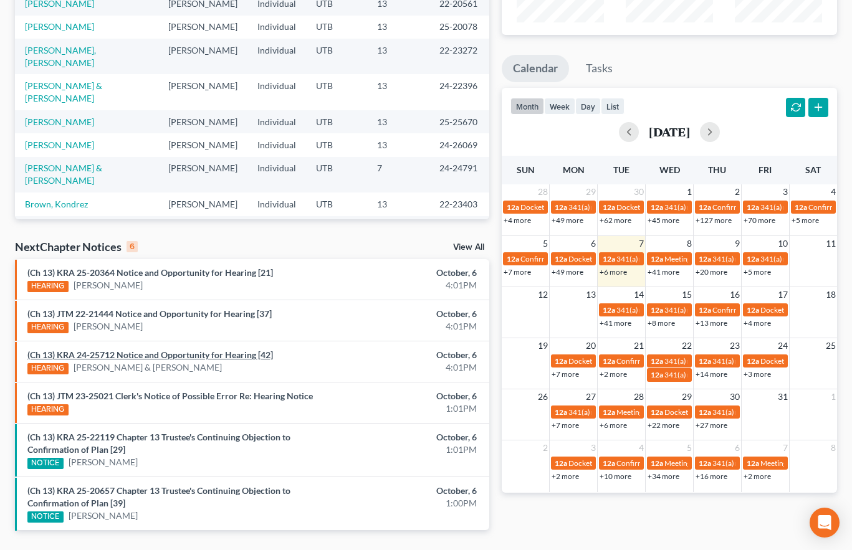
click at [174, 354] on link "(Ch 13) KRA 24-25712 Notice and Opportunity for Hearing [42]" at bounding box center [150, 355] width 246 height 11
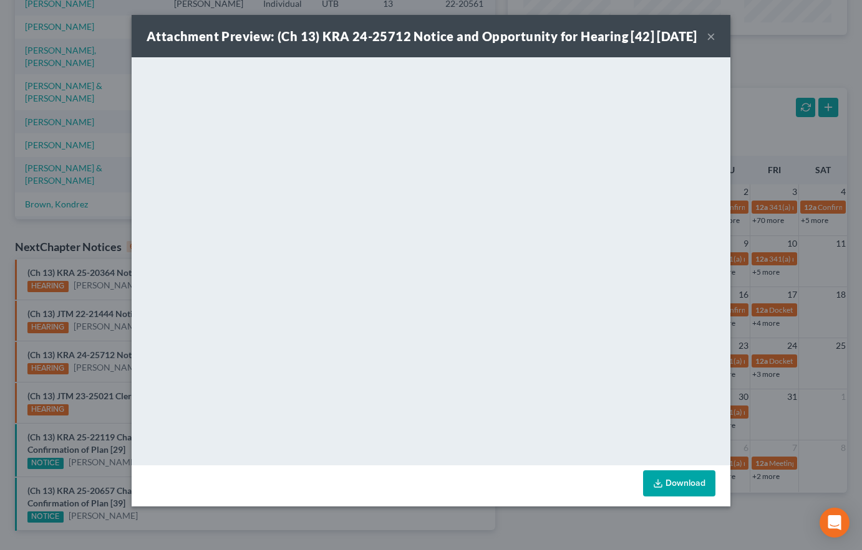
click at [100, 312] on div "Attachment Preview: (Ch 13) KRA 24-25712 Notice and Opportunity for Hearing [42…" at bounding box center [431, 275] width 862 height 550
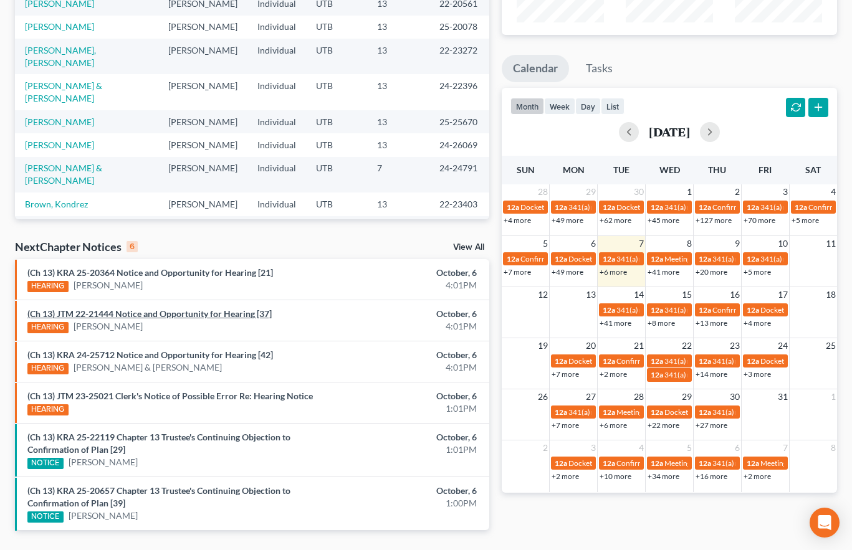
click at [100, 312] on link "(Ch 13) JTM 22-21444 Notice and Opportunity for Hearing [37]" at bounding box center [149, 314] width 244 height 11
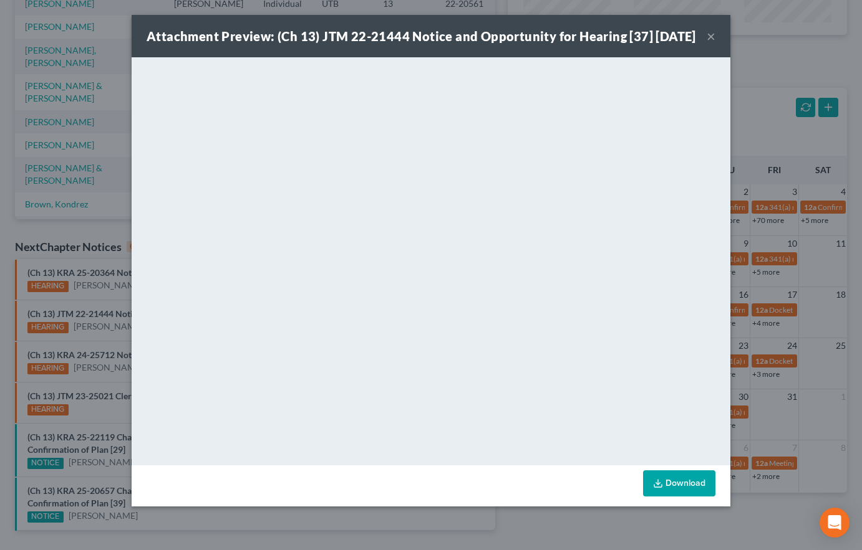
click at [97, 273] on div "Attachment Preview: (Ch 13) JTM 22-21444 Notice and Opportunity for Hearing [37…" at bounding box center [431, 275] width 862 height 550
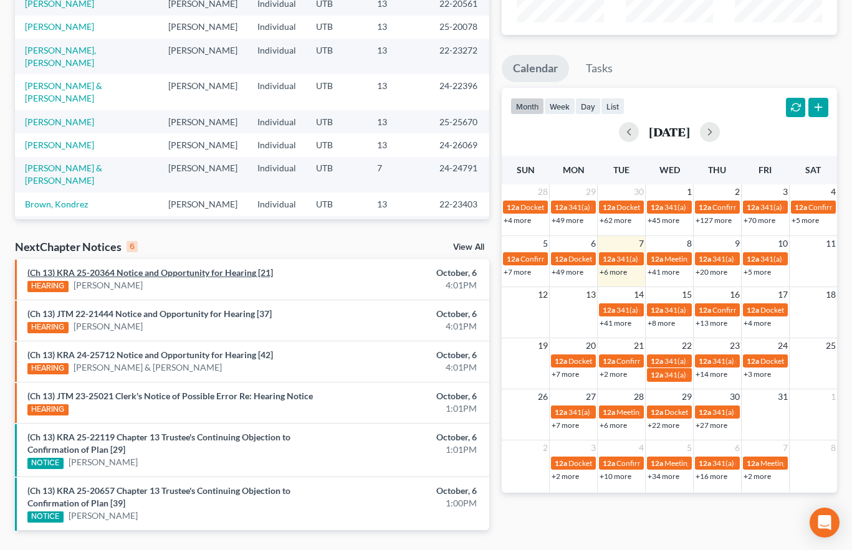
click at [128, 272] on link "(Ch 13) KRA 25-20364 Notice and Opportunity for Hearing [21]" at bounding box center [150, 272] width 246 height 11
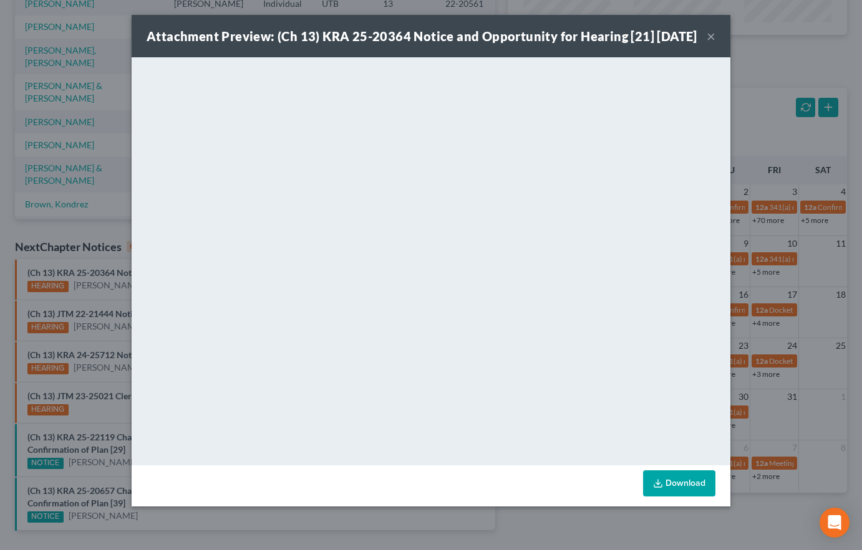
click at [107, 296] on div "Attachment Preview: (Ch 13) KRA 25-20364 Notice and Opportunity for Hearing [21…" at bounding box center [431, 275] width 862 height 550
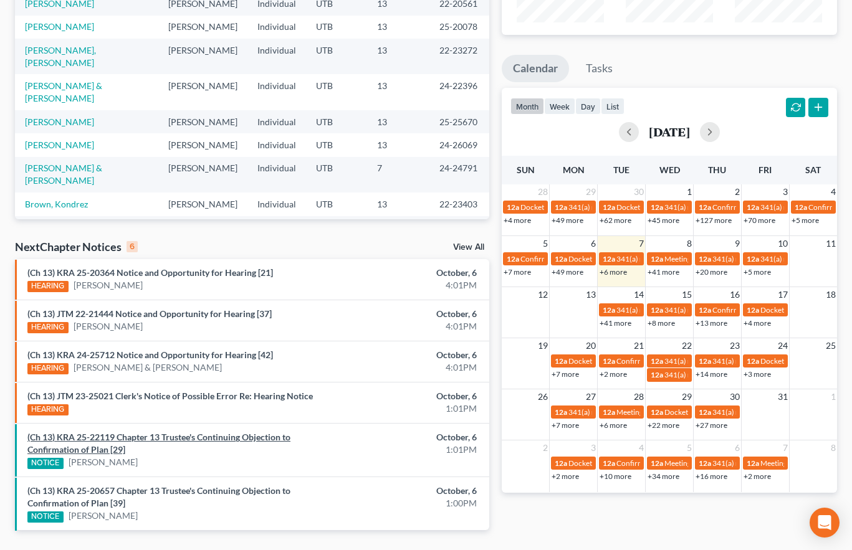
click at [193, 436] on link "(Ch 13) KRA 25-22119 Chapter 13 Trustee's Continuing Objection to Confirmation …" at bounding box center [158, 443] width 263 height 23
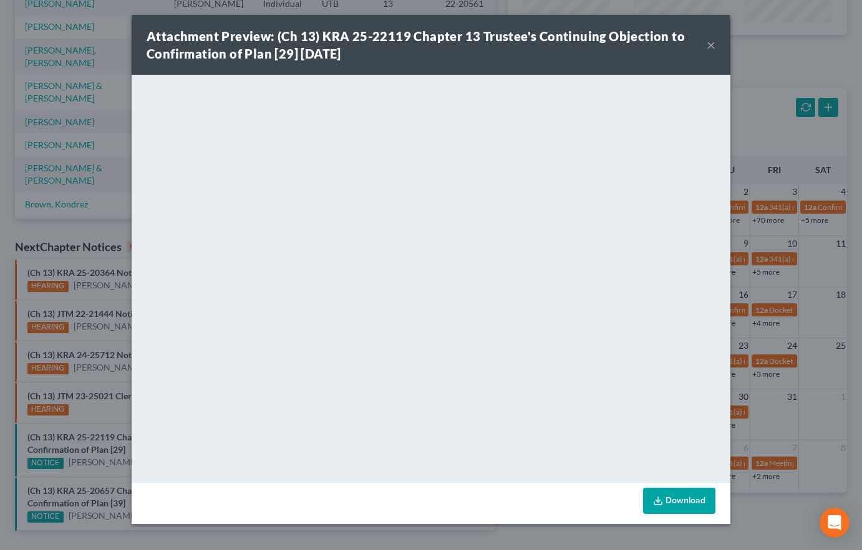
click at [59, 490] on div "Attachment Preview: (Ch 13) KRA 25-22119 Chapter 13 Trustee's Continuing Object…" at bounding box center [431, 275] width 862 height 550
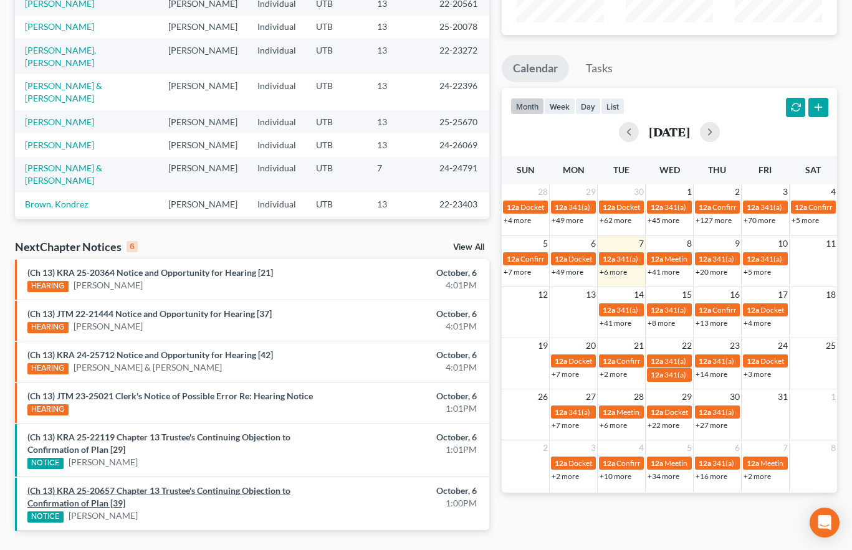
click at [61, 489] on link "(Ch 13) KRA 25-20657 Chapter 13 Trustee's Continuing Objection to Confirmation …" at bounding box center [158, 497] width 263 height 23
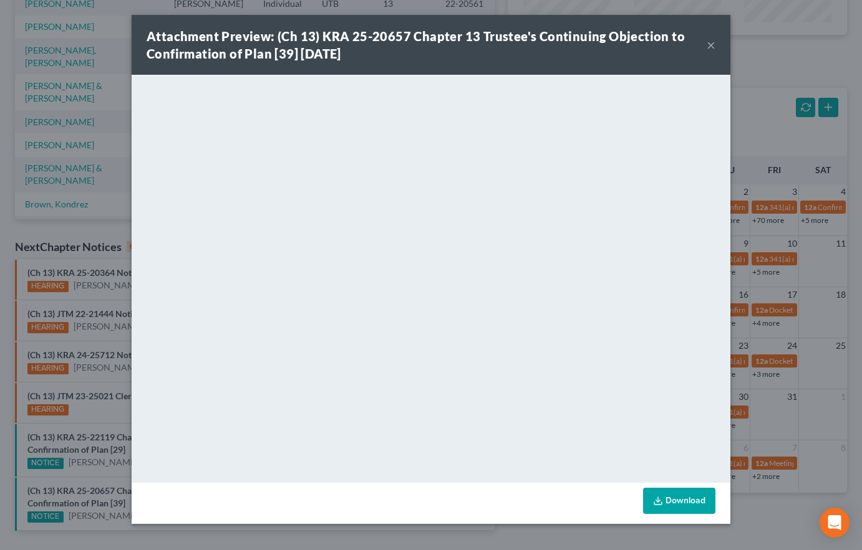
click at [714, 45] on button "×" at bounding box center [710, 44] width 9 height 15
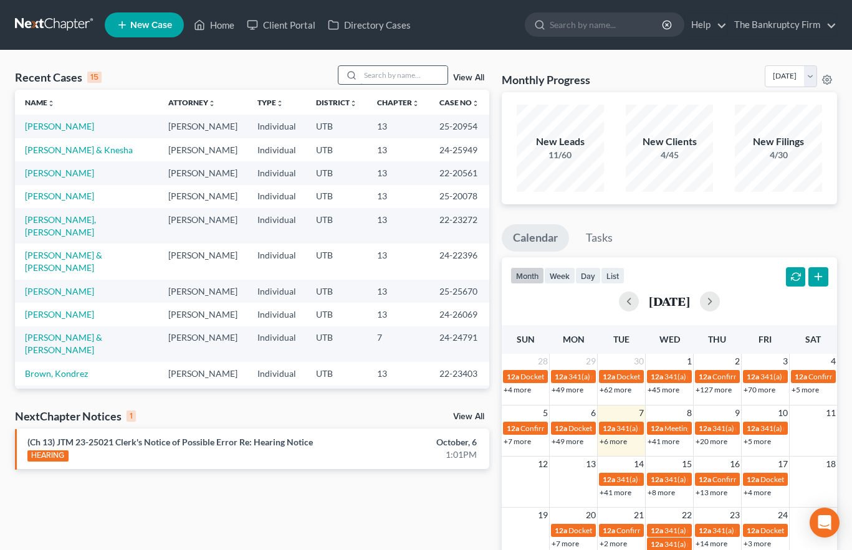
click at [383, 75] on input "search" at bounding box center [403, 75] width 87 height 18
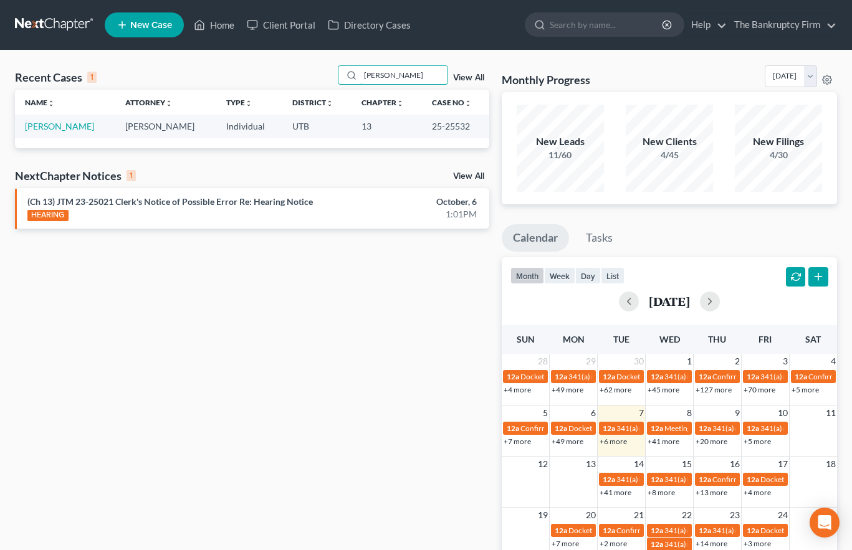
type input "[PERSON_NAME]"
drag, startPoint x: 472, startPoint y: 124, endPoint x: 427, endPoint y: 132, distance: 45.6
click at [427, 132] on td "25-25532" at bounding box center [455, 126] width 67 height 23
click at [77, 307] on div "Recent Cases 1 Hartmann View All Name unfold_more expand_more expand_less Attor…" at bounding box center [252, 373] width 487 height 617
drag, startPoint x: 471, startPoint y: 127, endPoint x: 423, endPoint y: 132, distance: 47.6
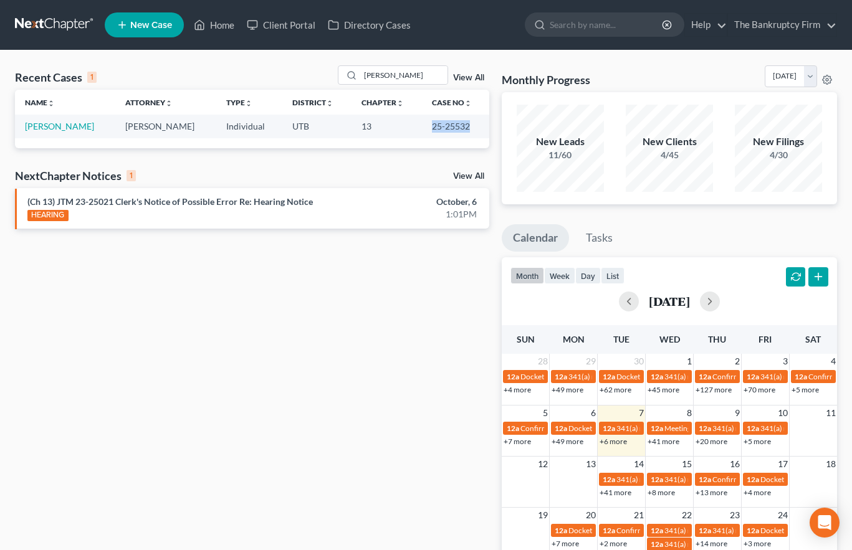
click at [423, 132] on td "25-25532" at bounding box center [455, 126] width 67 height 23
copy td "25-25532"
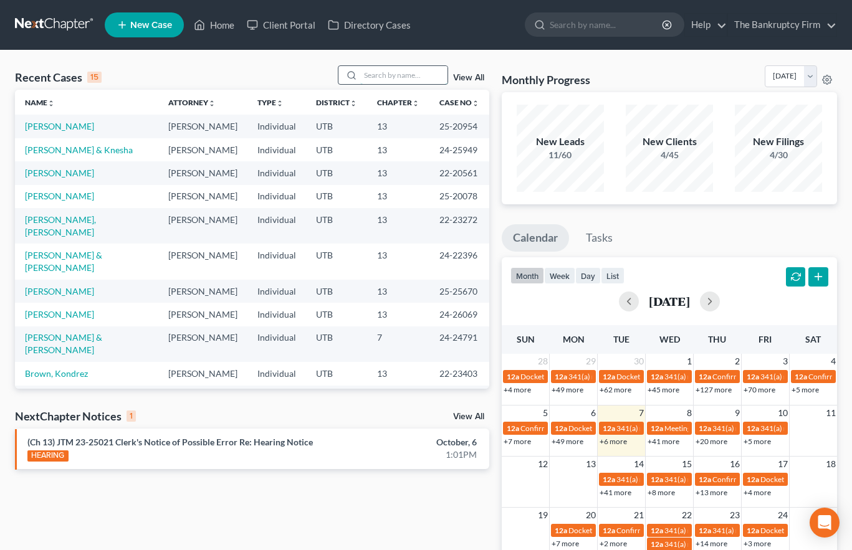
click at [388, 72] on input "search" at bounding box center [403, 75] width 87 height 18
type input "[PERSON_NAME]"
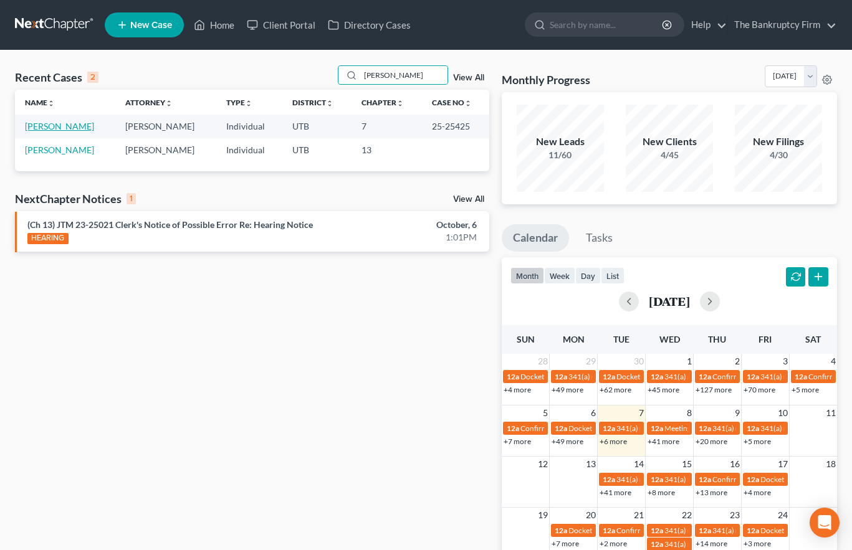
click at [62, 126] on link "[PERSON_NAME]" at bounding box center [59, 126] width 69 height 11
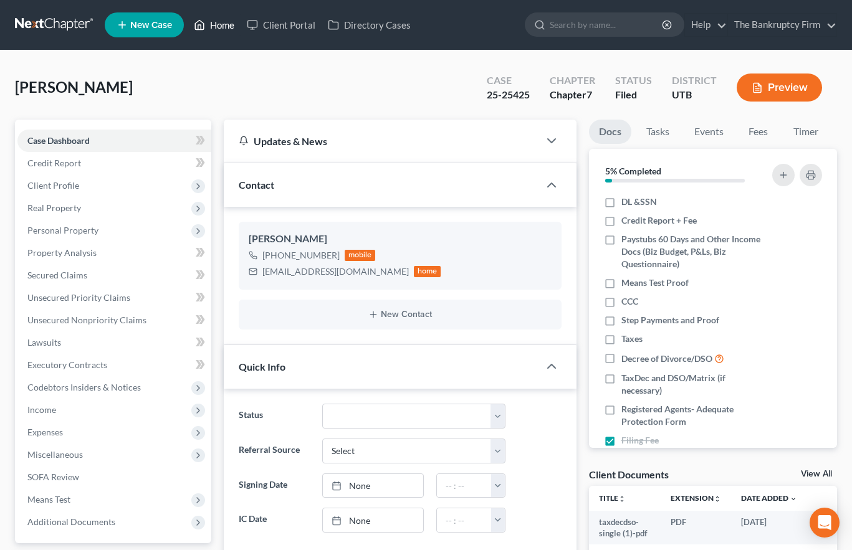
click at [223, 23] on link "Home" at bounding box center [214, 25] width 53 height 22
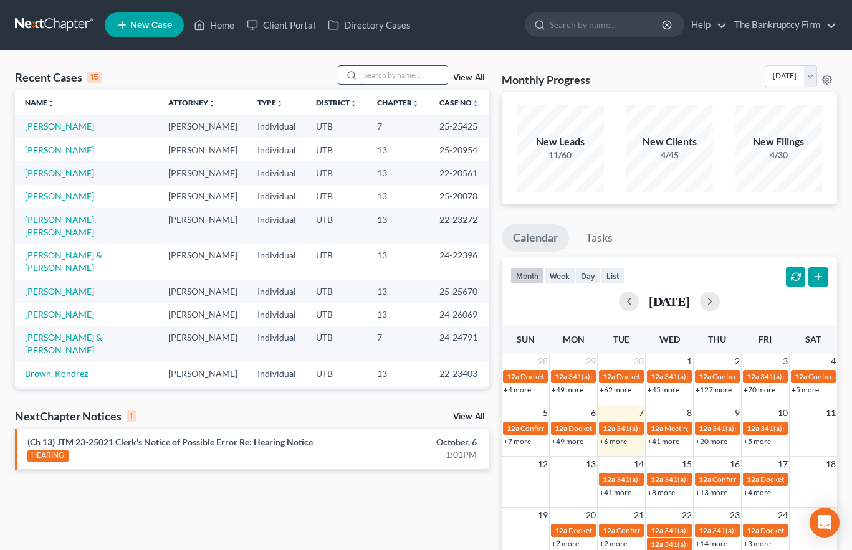
click at [381, 75] on input "search" at bounding box center [403, 75] width 87 height 18
type input "[PERSON_NAME]"
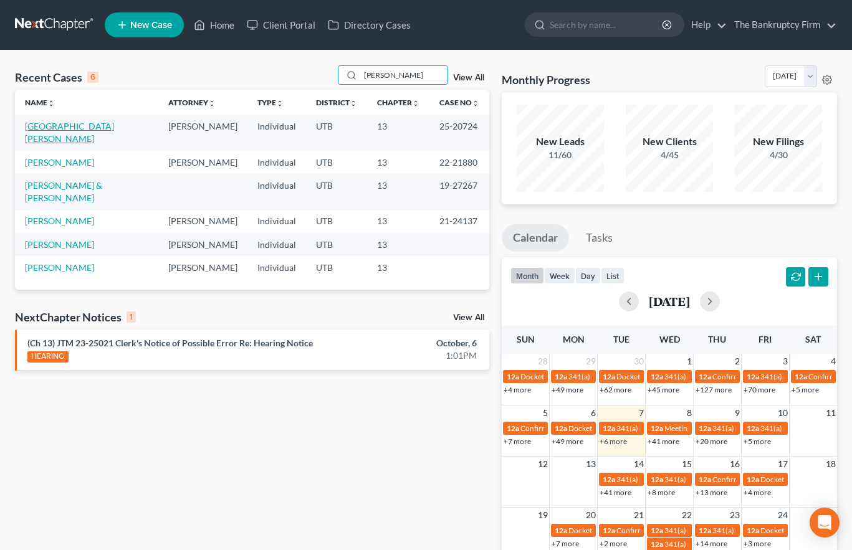
click at [50, 126] on link "[GEOGRAPHIC_DATA][PERSON_NAME]" at bounding box center [69, 132] width 89 height 23
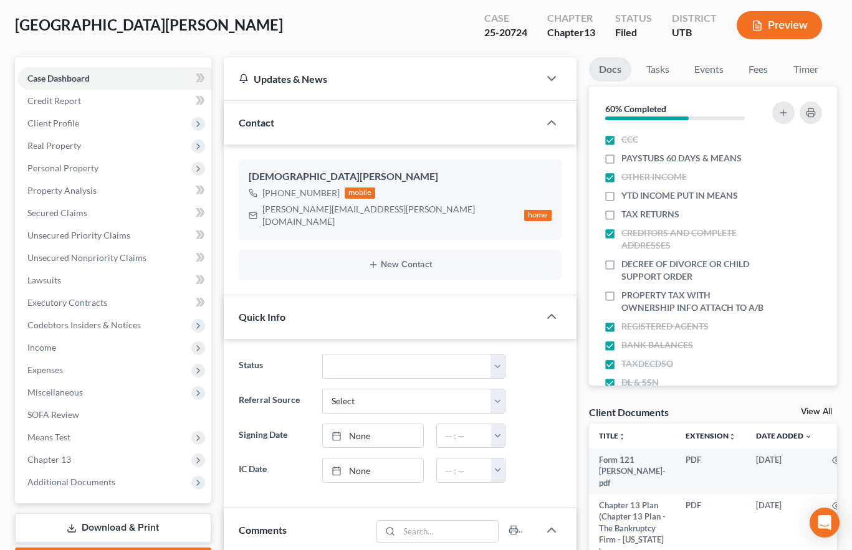
scroll to position [99, 0]
click at [812, 411] on link "View All" at bounding box center [816, 412] width 31 height 9
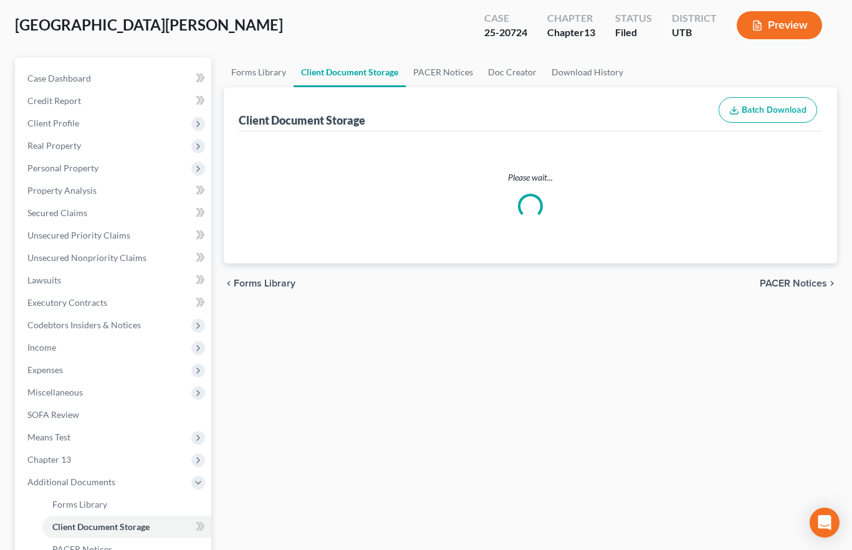
scroll to position [1, 0]
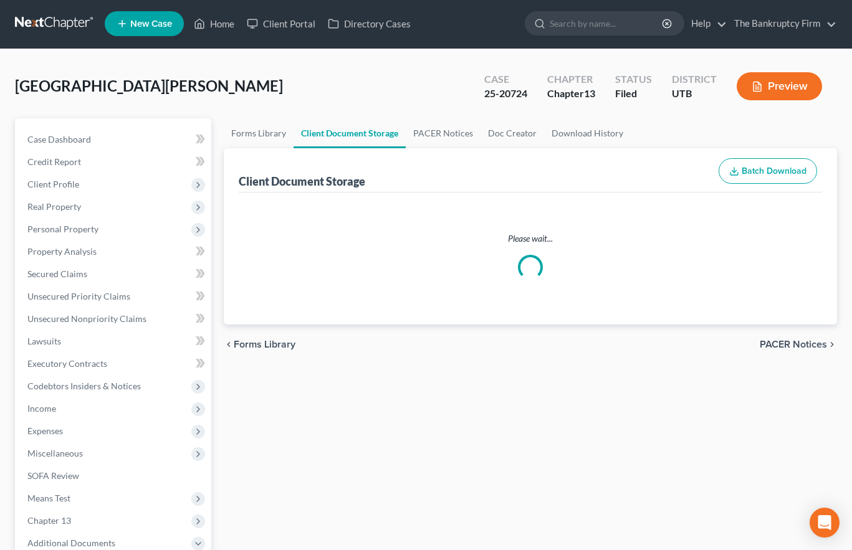
select select "30"
select select "26"
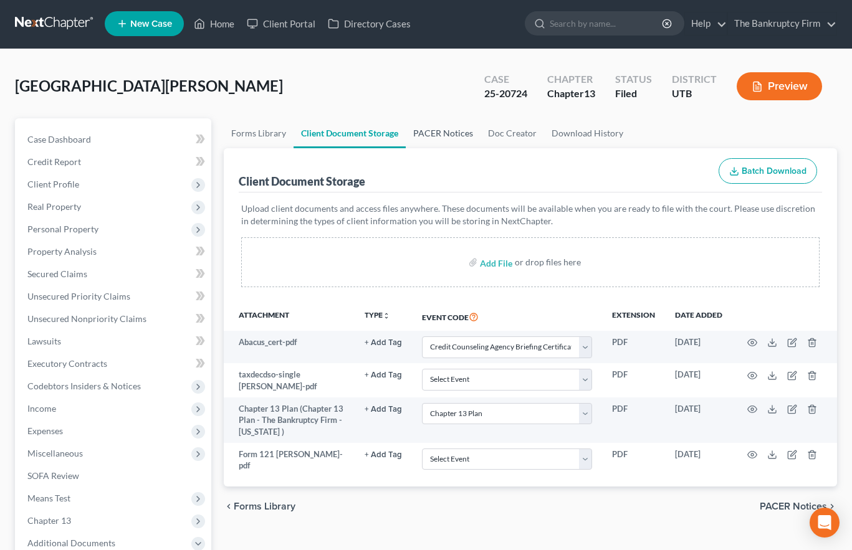
scroll to position [0, 0]
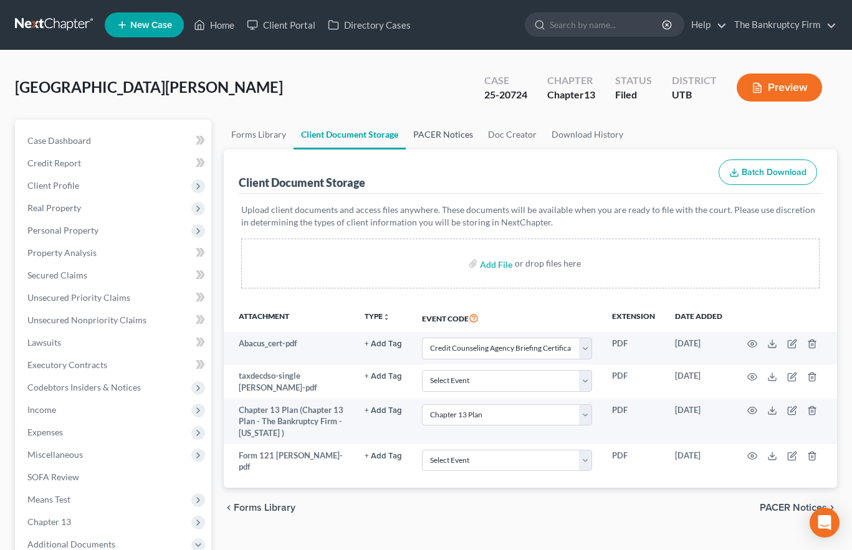
click at [446, 136] on link "PACER Notices" at bounding box center [443, 135] width 75 height 30
